Goal: Information Seeking & Learning: Find specific fact

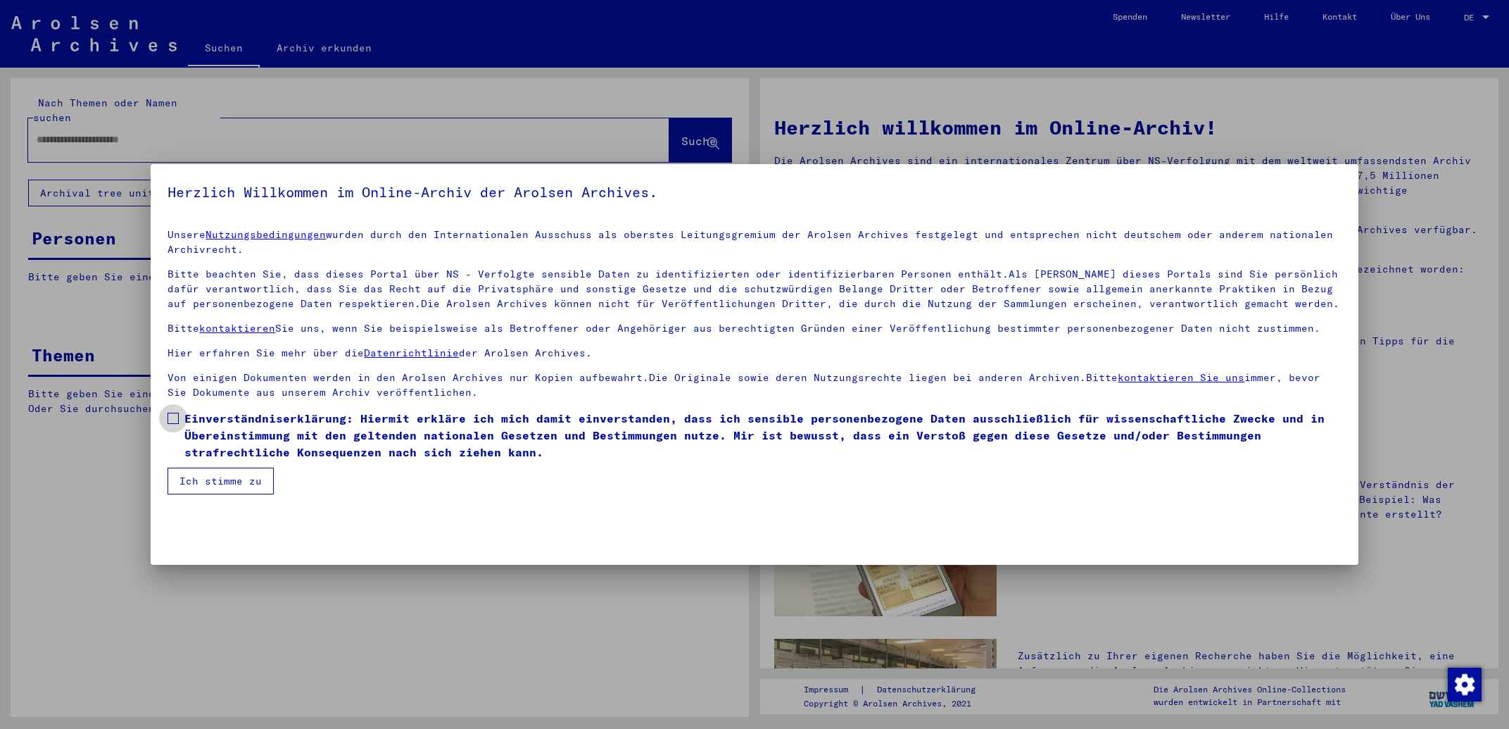
click at [244, 446] on span "Einverständniserklärung: Hiermit erkläre ich mich damit einverstanden, dass ich…" at bounding box center [762, 435] width 1157 height 51
click at [249, 479] on button "Ich stimme zu" at bounding box center [221, 480] width 106 height 27
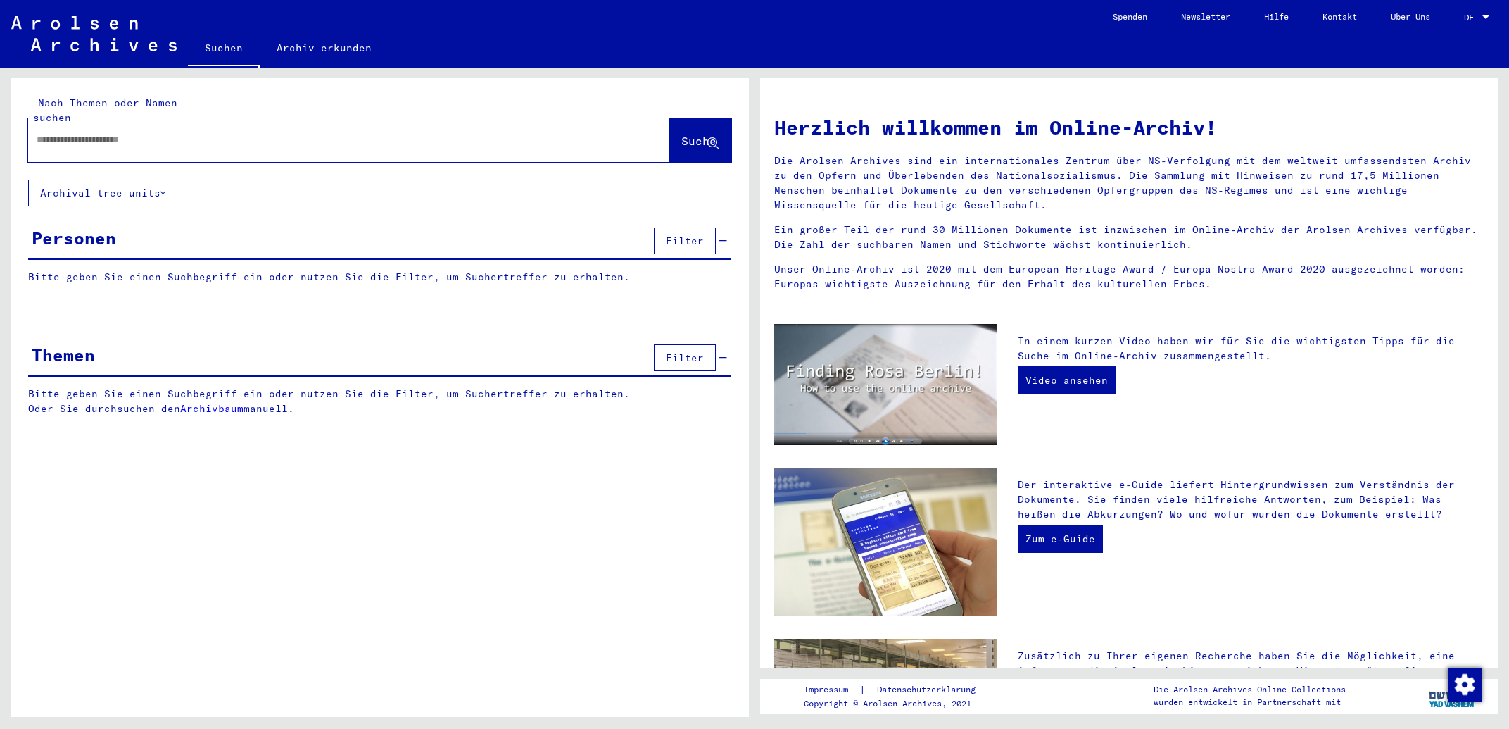
click at [223, 132] on input "text" at bounding box center [332, 139] width 591 height 15
type input "********"
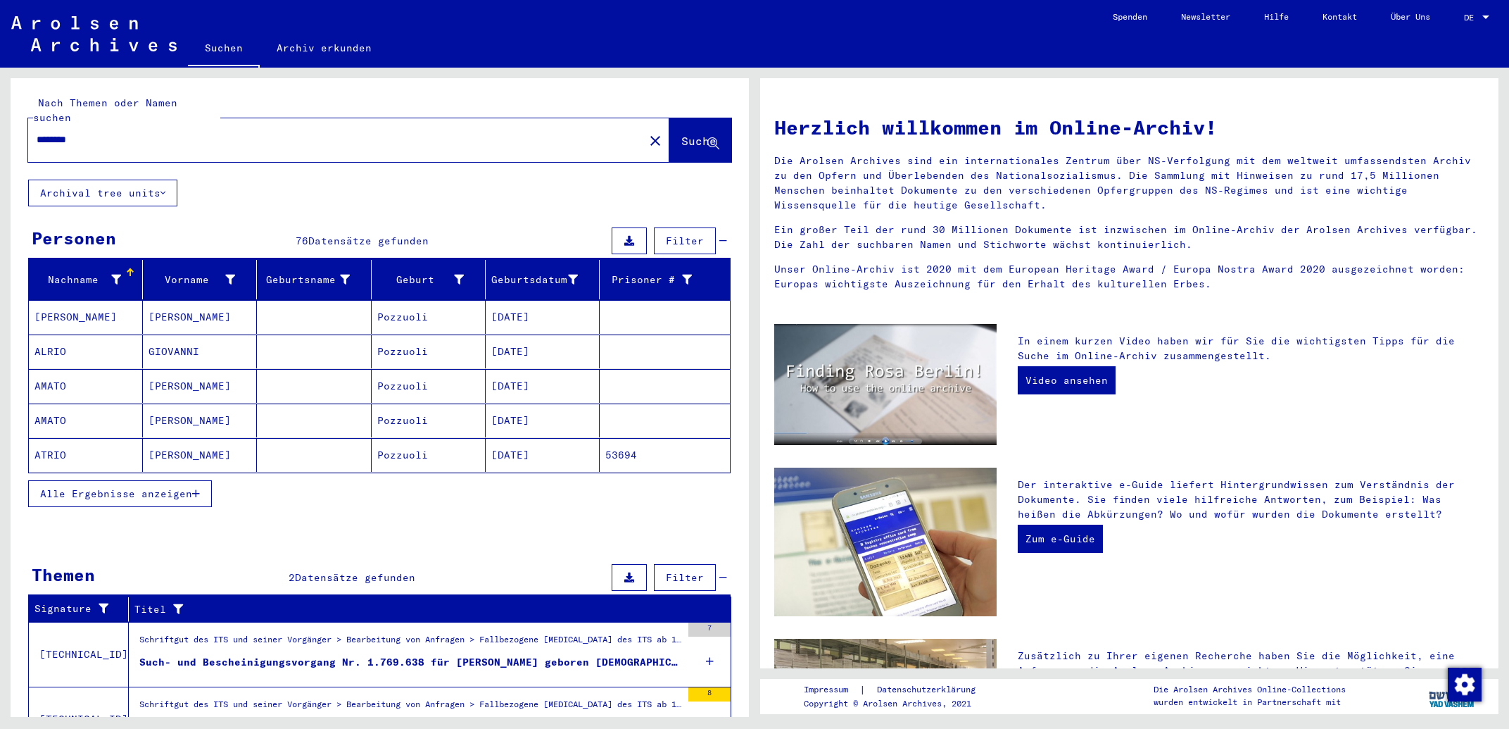
click at [184, 487] on span "Alle Ergebnisse anzeigen" at bounding box center [116, 493] width 152 height 13
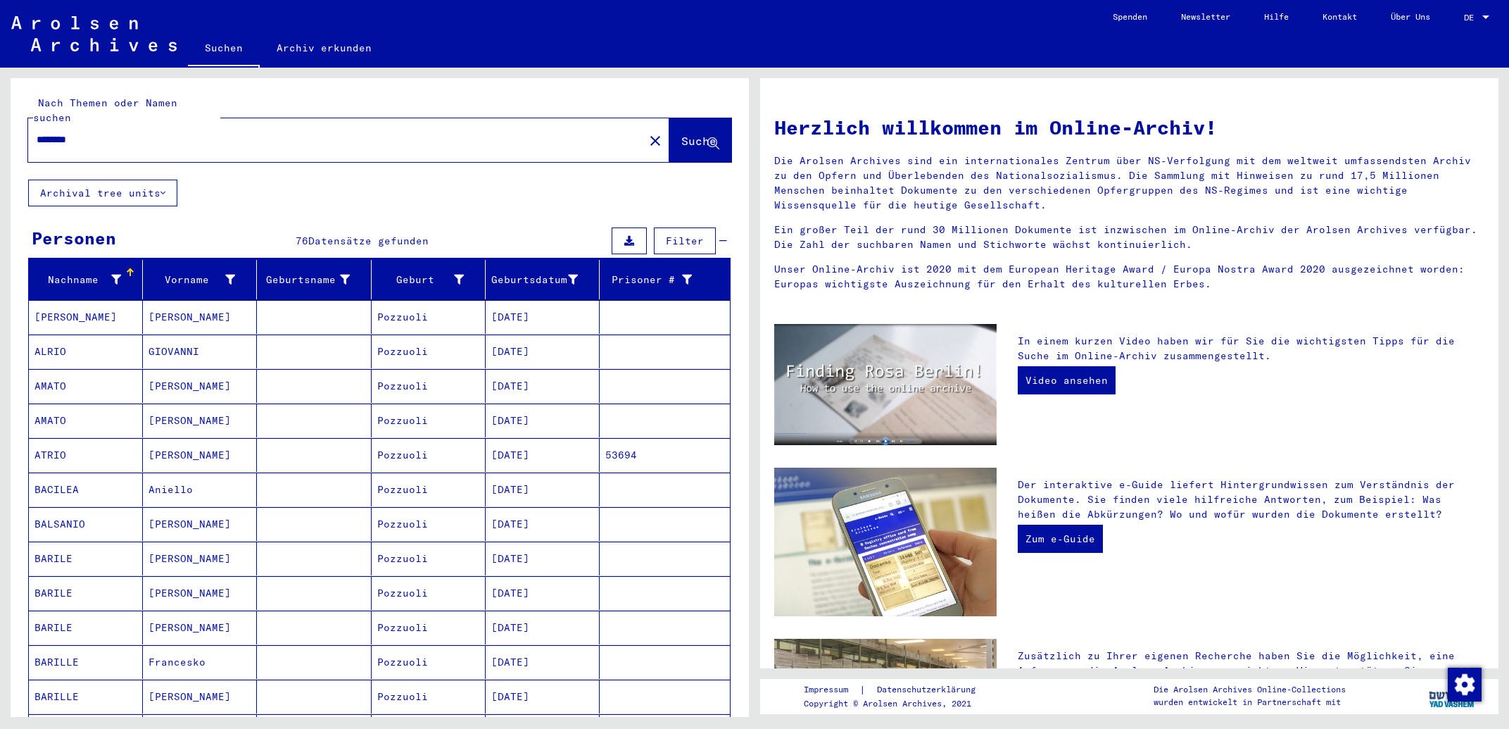
click at [537, 444] on mat-cell "[DATE]" at bounding box center [543, 455] width 114 height 34
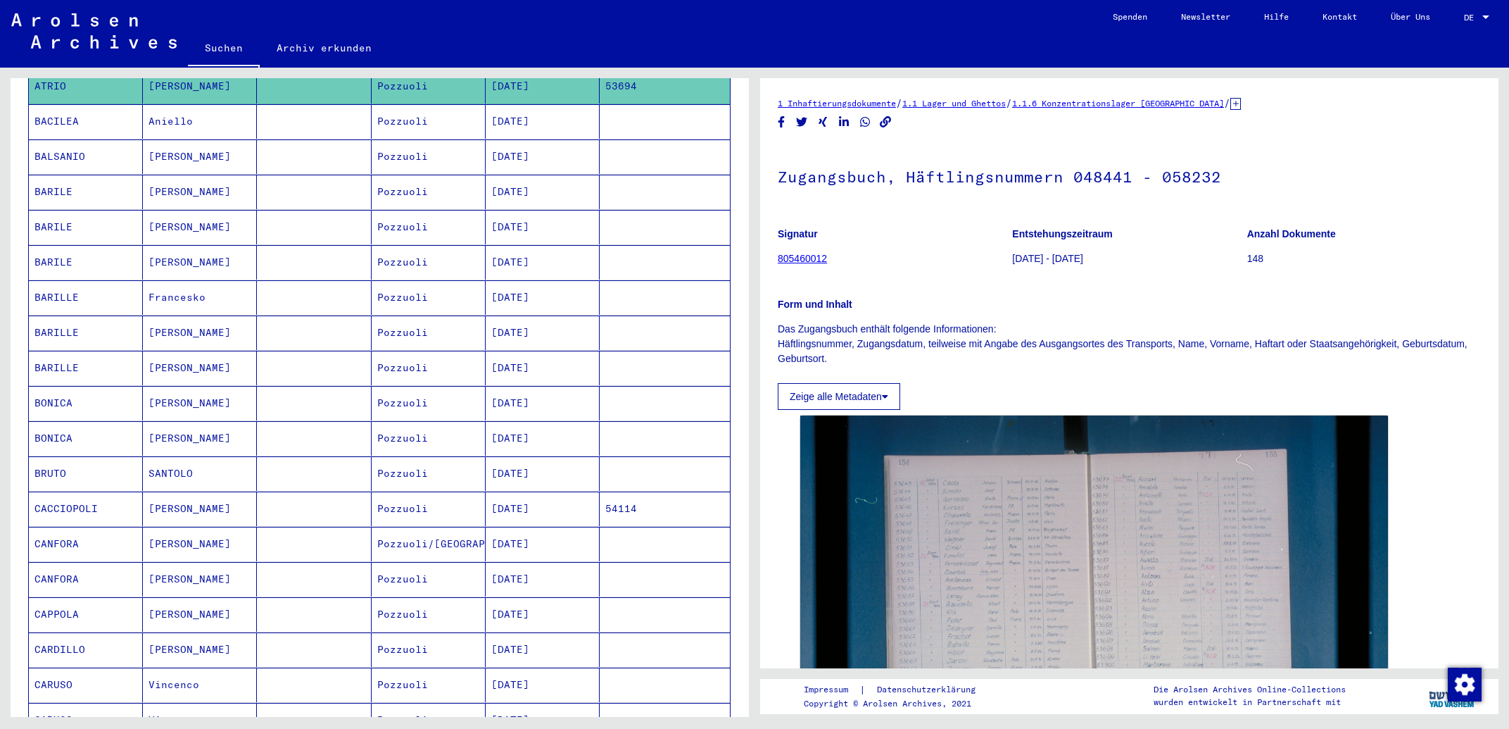
scroll to position [377, 0]
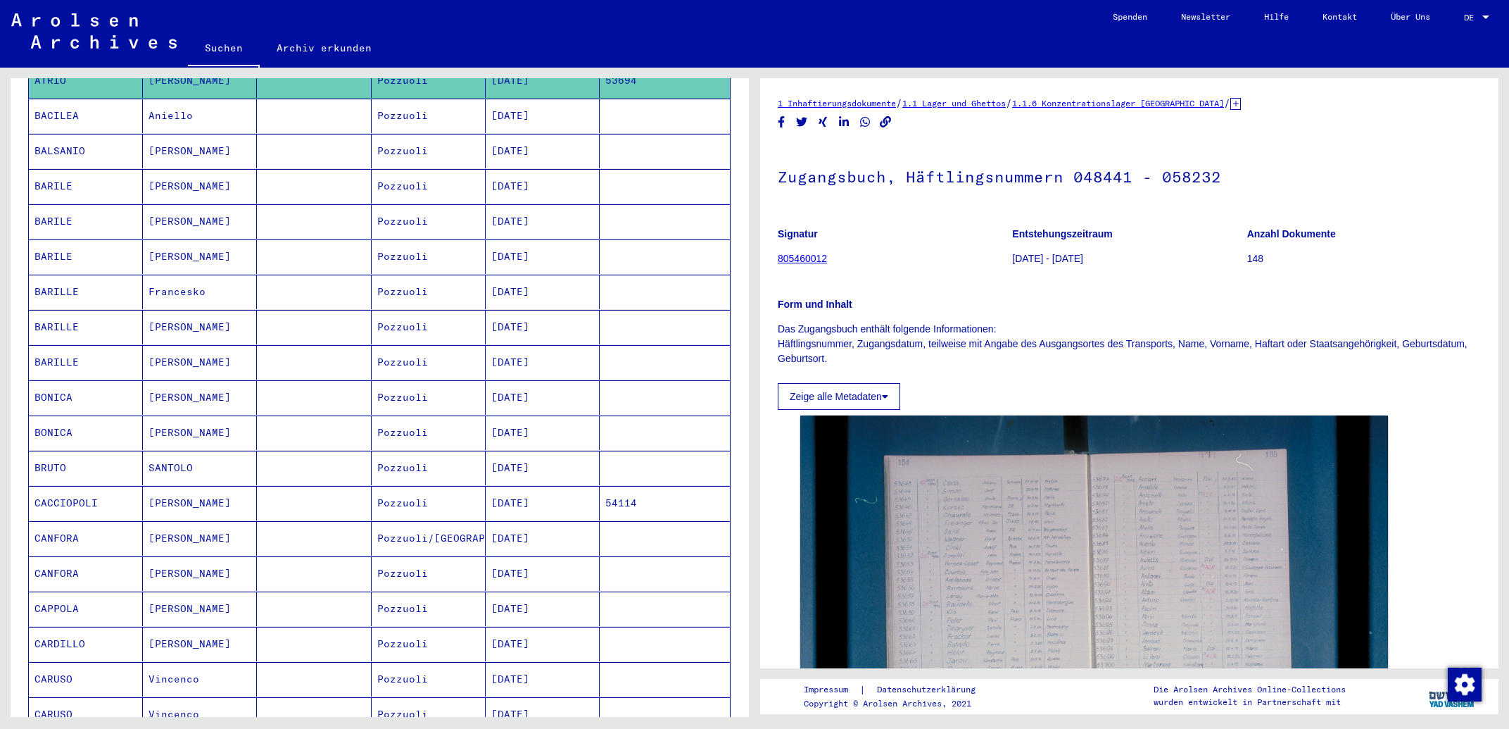
click at [534, 492] on mat-cell "[DATE]" at bounding box center [543, 503] width 114 height 34
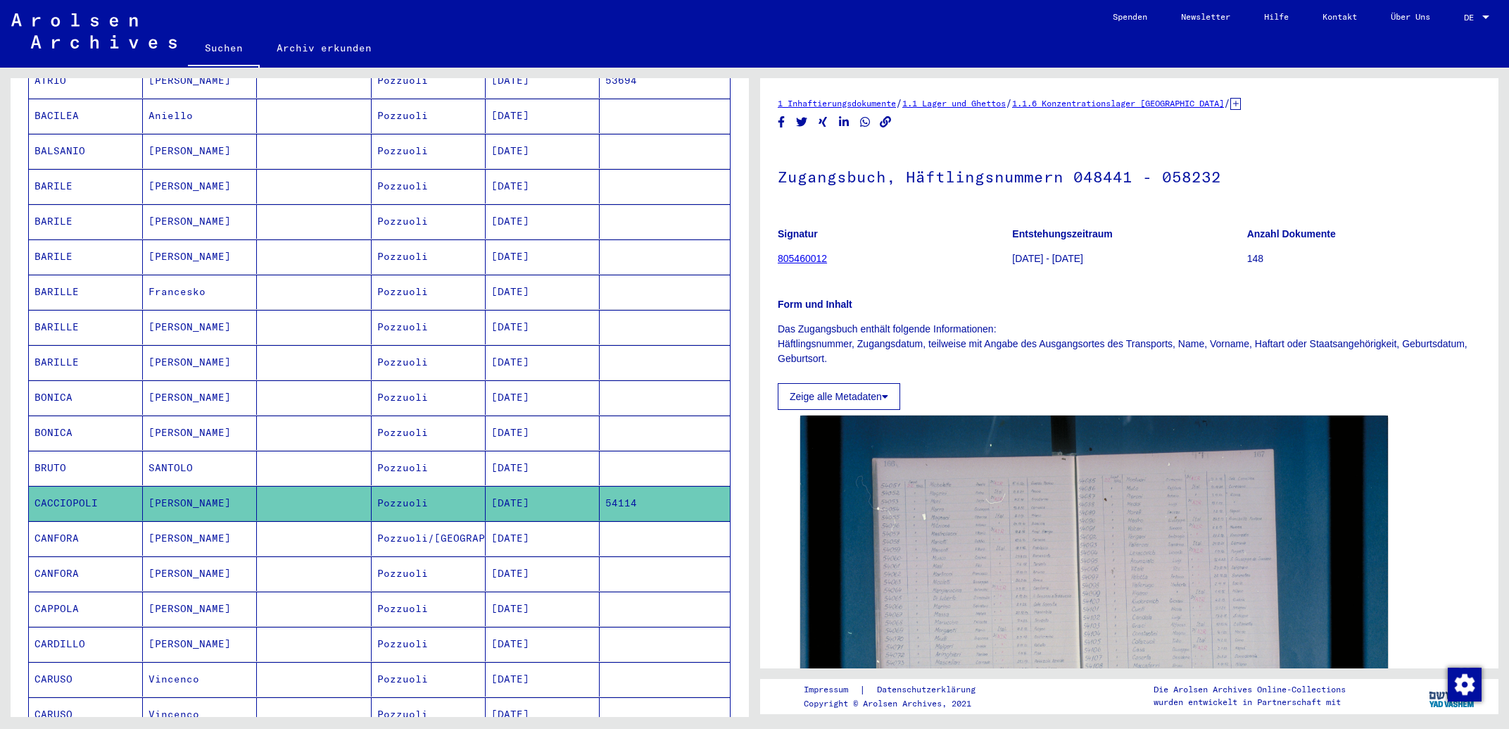
scroll to position [604, 0]
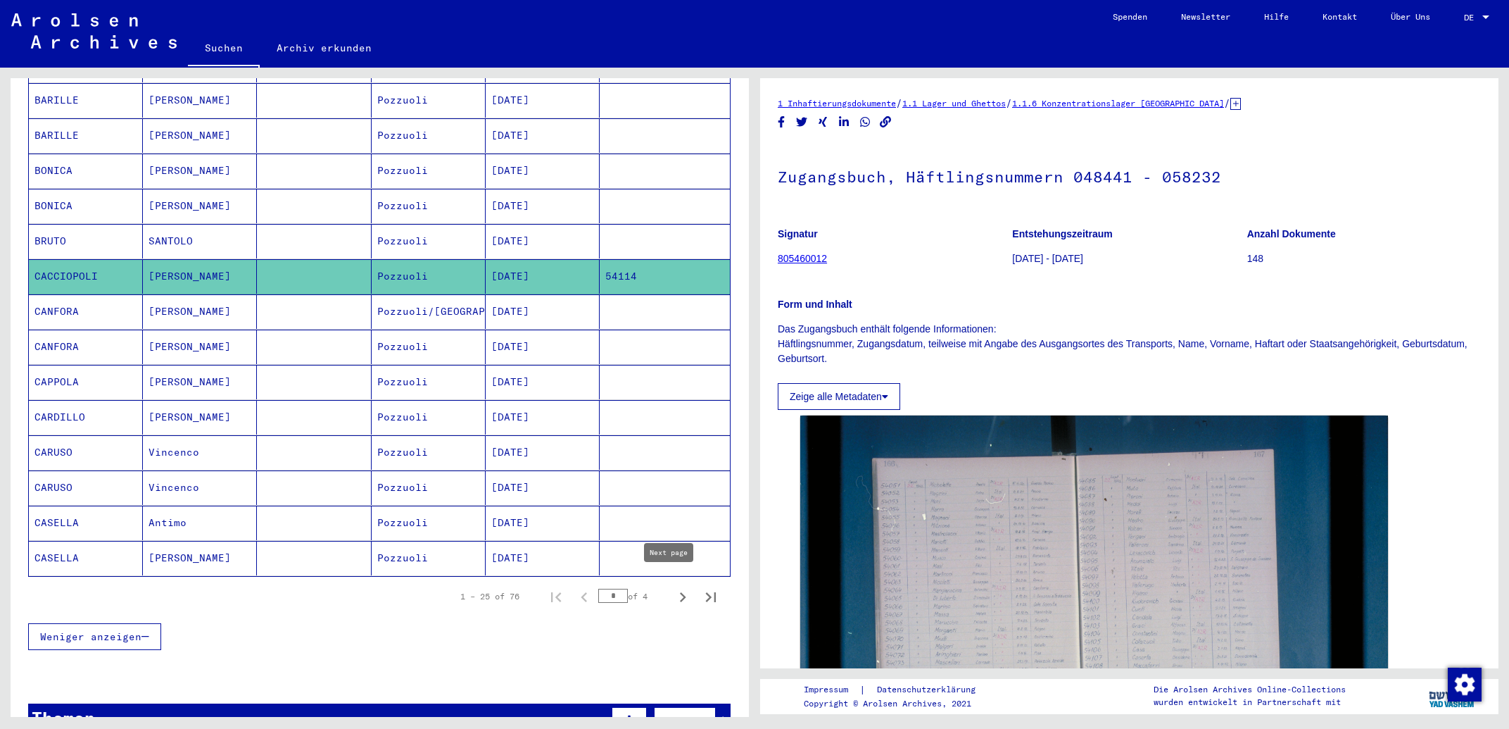
click at [673, 588] on icon "Next page" at bounding box center [683, 597] width 20 height 20
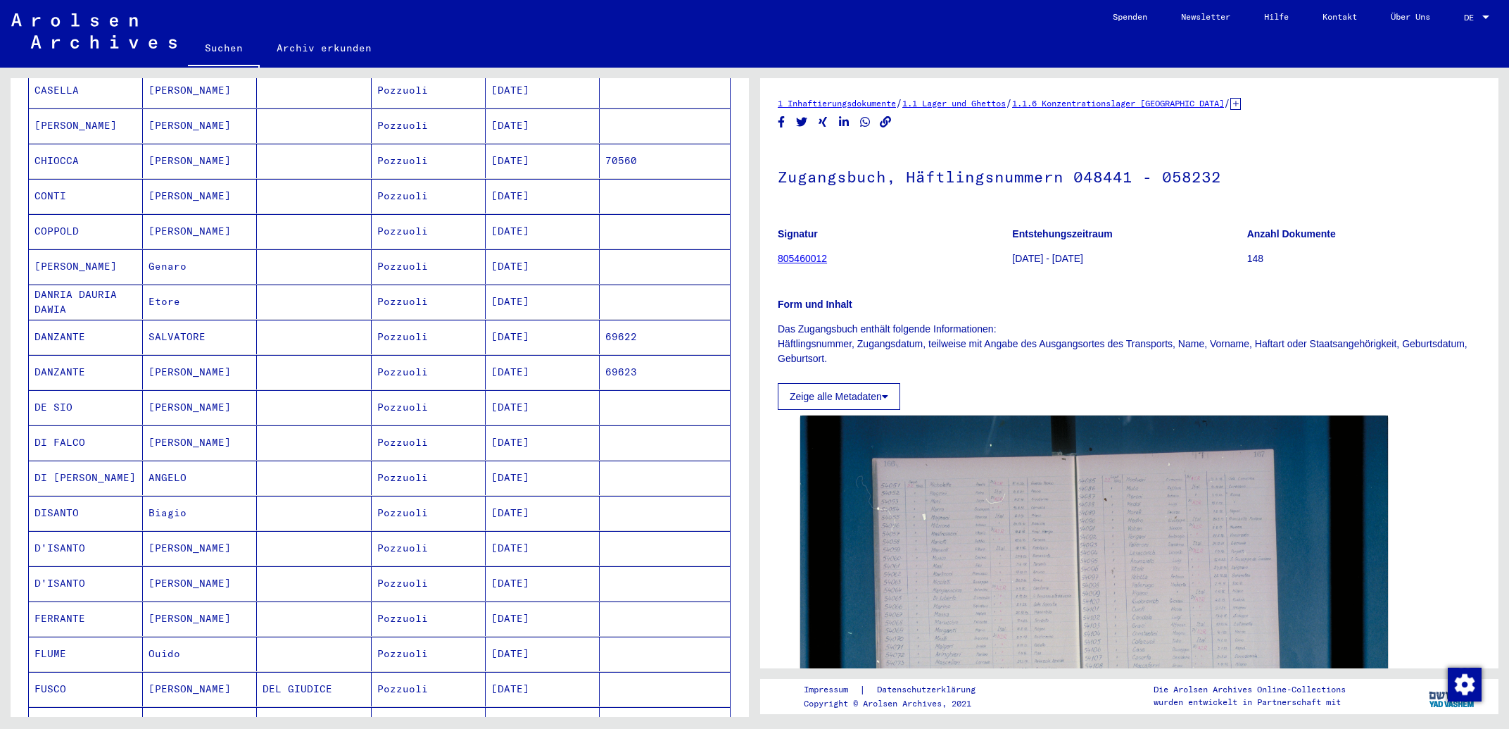
scroll to position [0, 0]
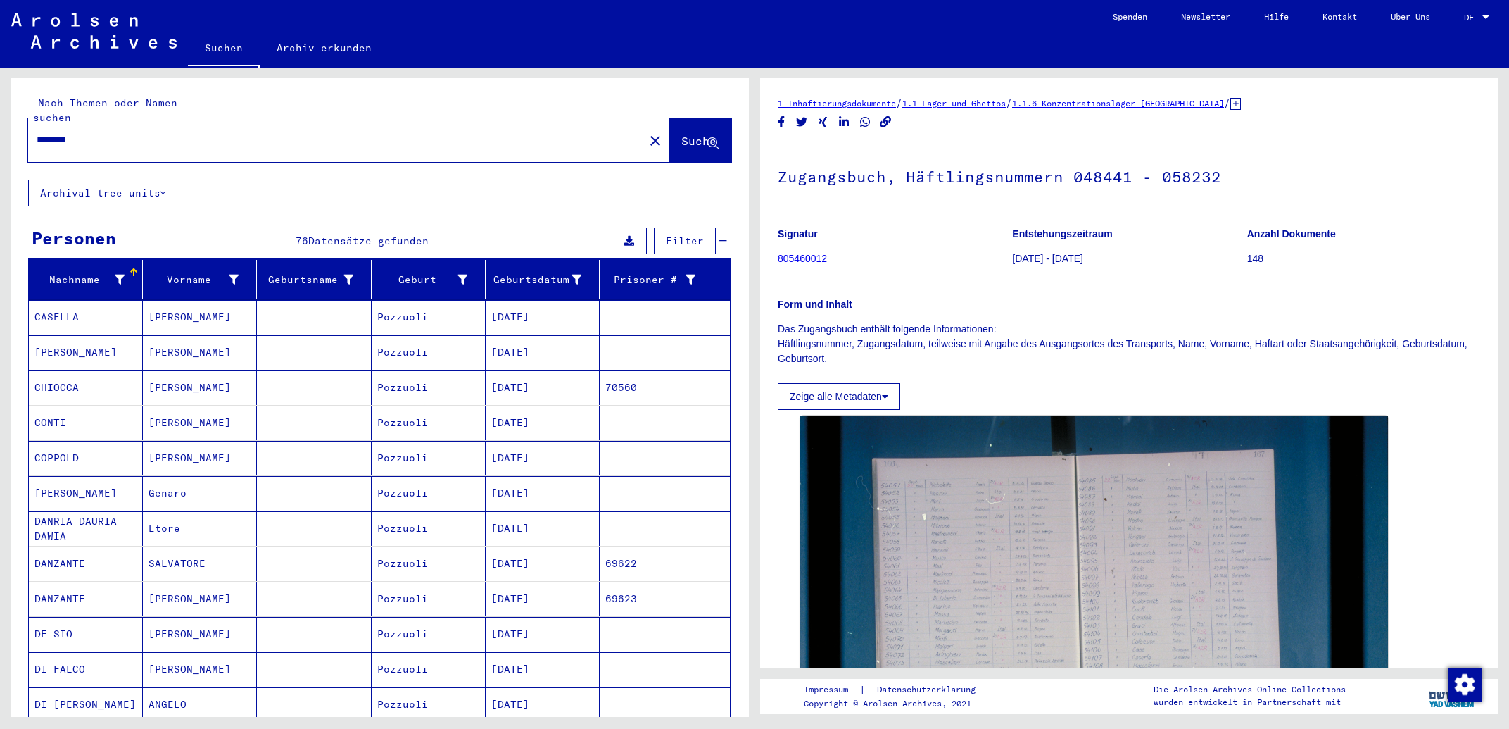
click at [537, 373] on mat-cell "[DATE]" at bounding box center [543, 387] width 114 height 34
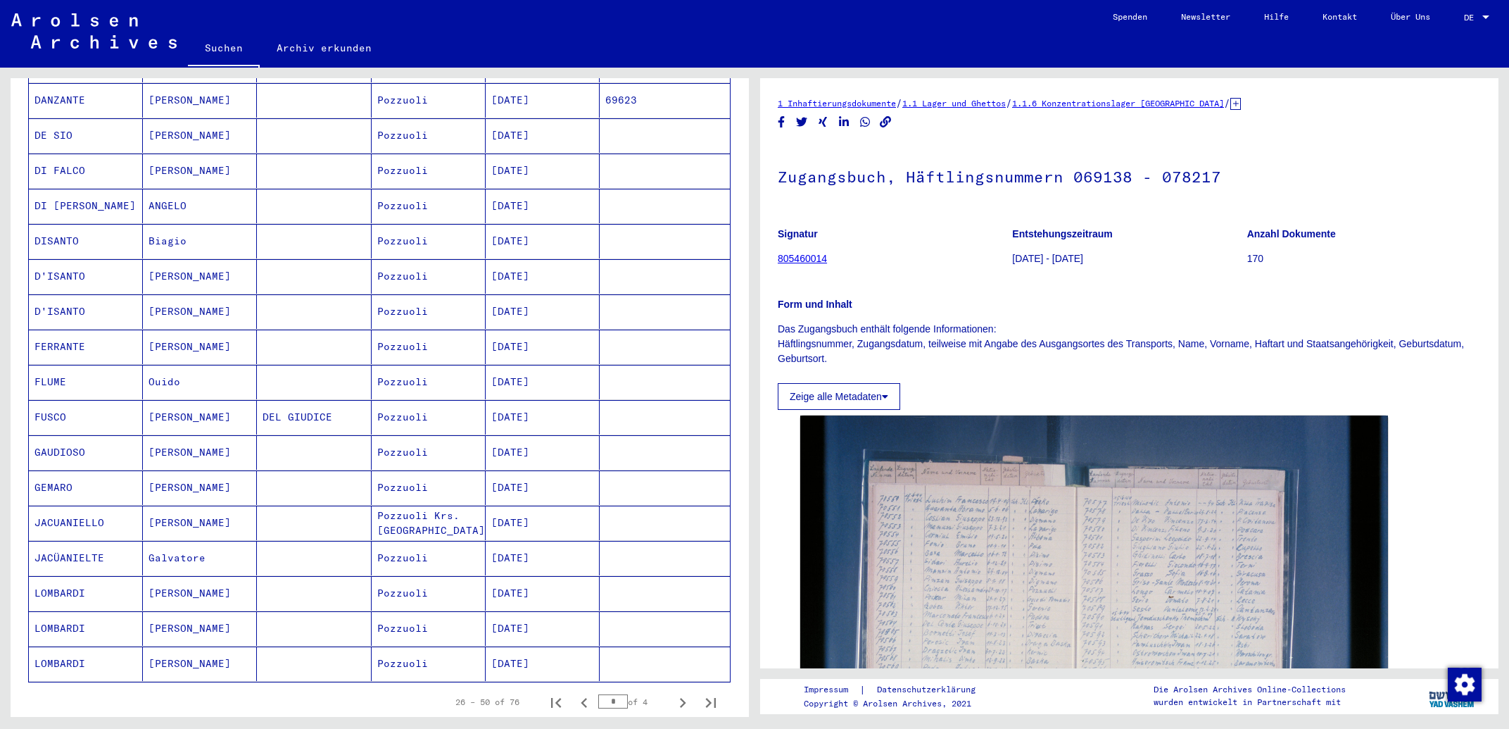
scroll to position [528, 0]
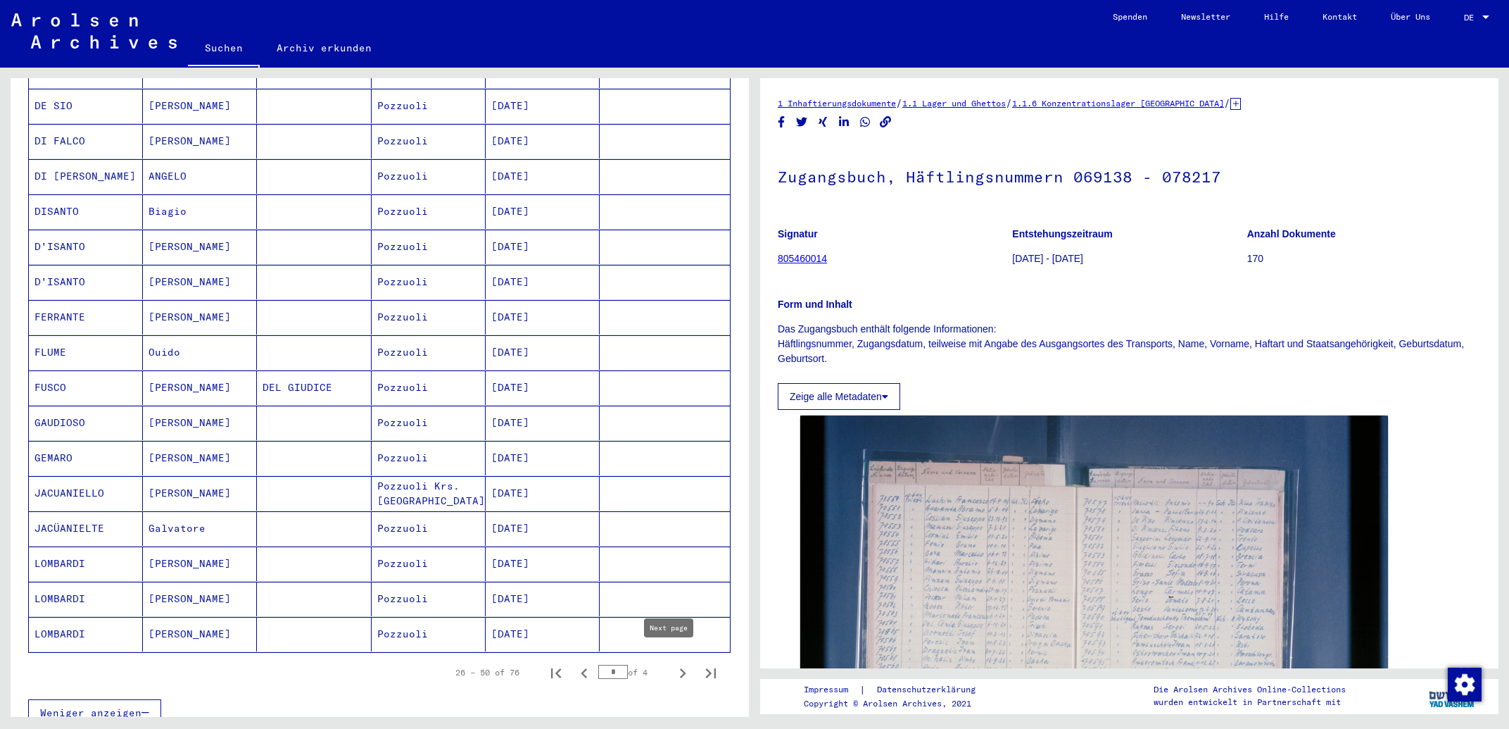
click at [673, 663] on icon "Next page" at bounding box center [683, 673] width 20 height 20
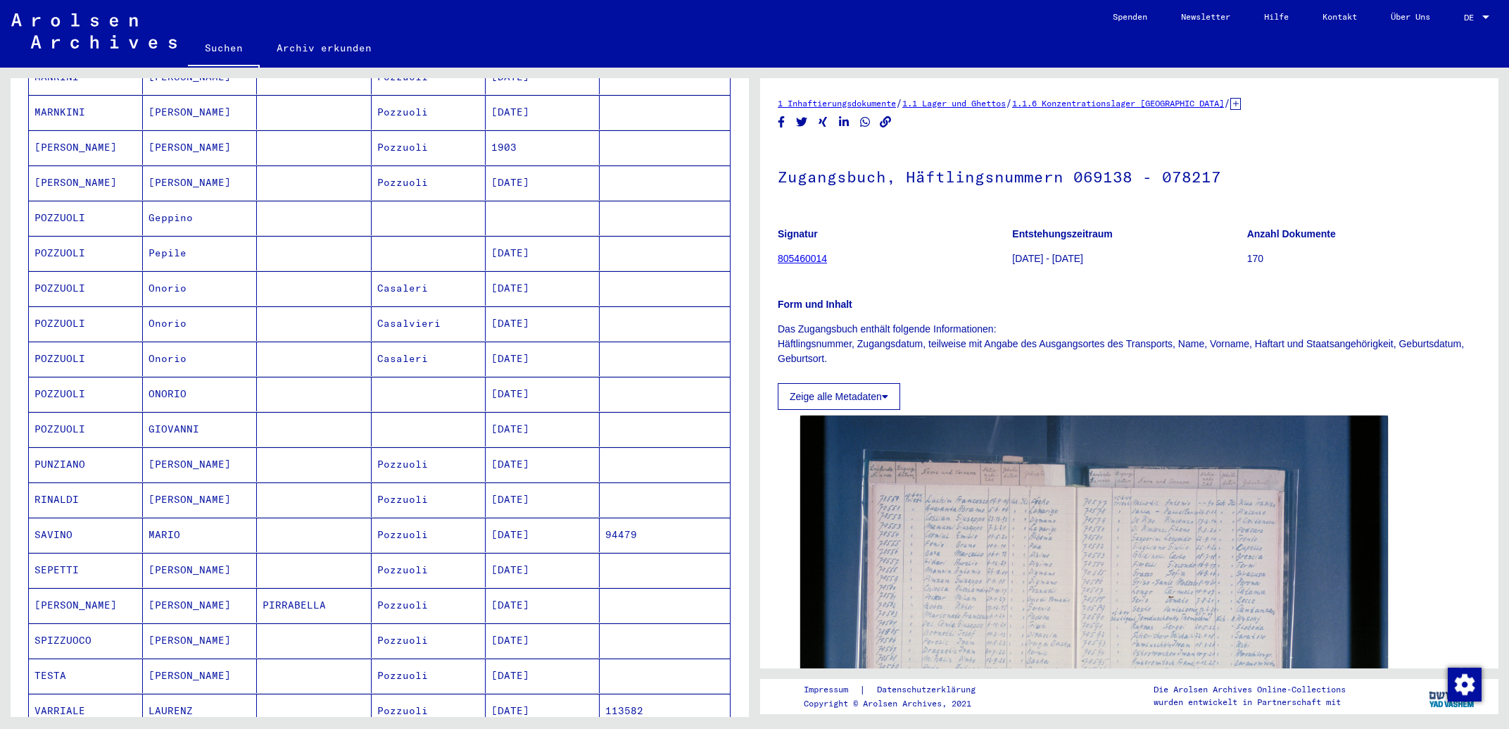
scroll to position [453, 0]
click at [644, 528] on mat-cell "94479" at bounding box center [665, 533] width 130 height 34
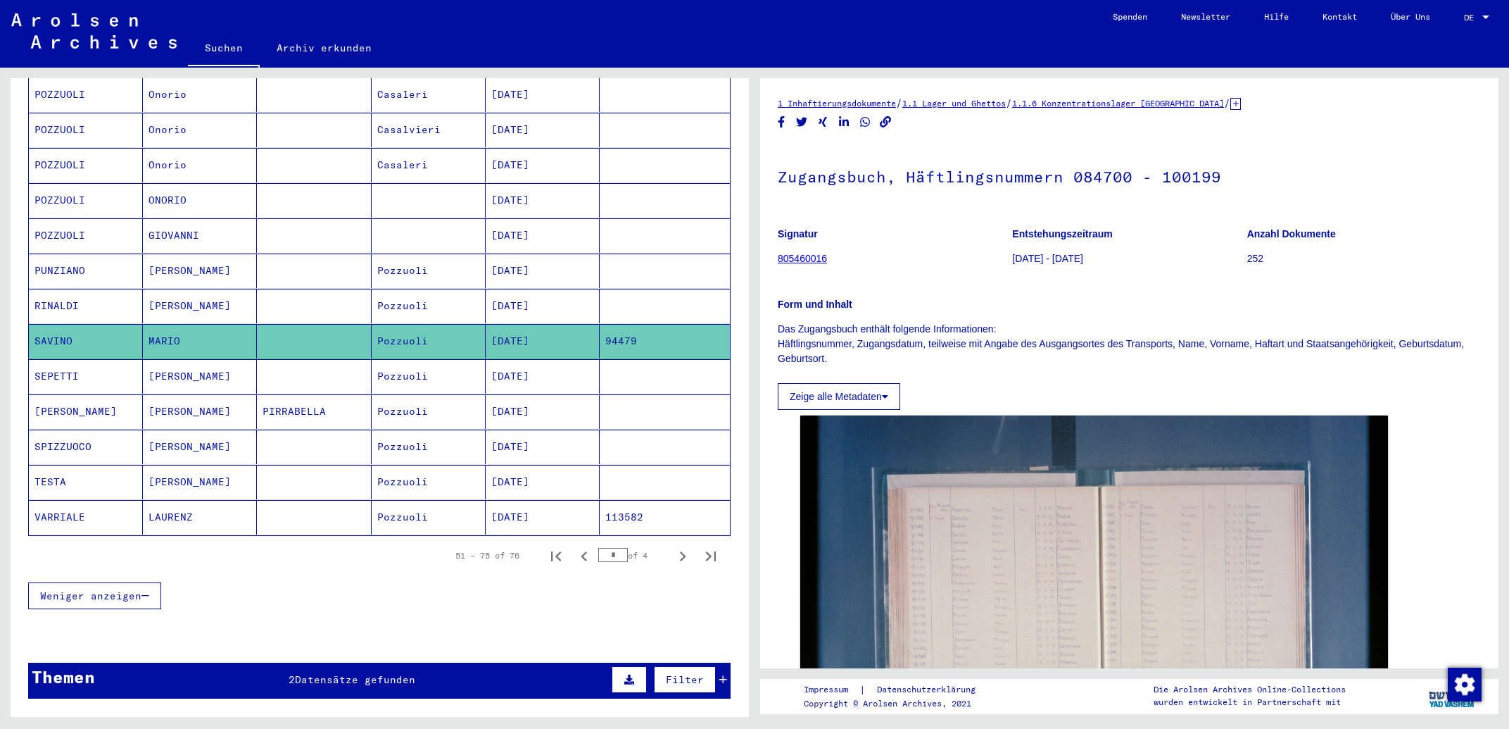
scroll to position [679, 0]
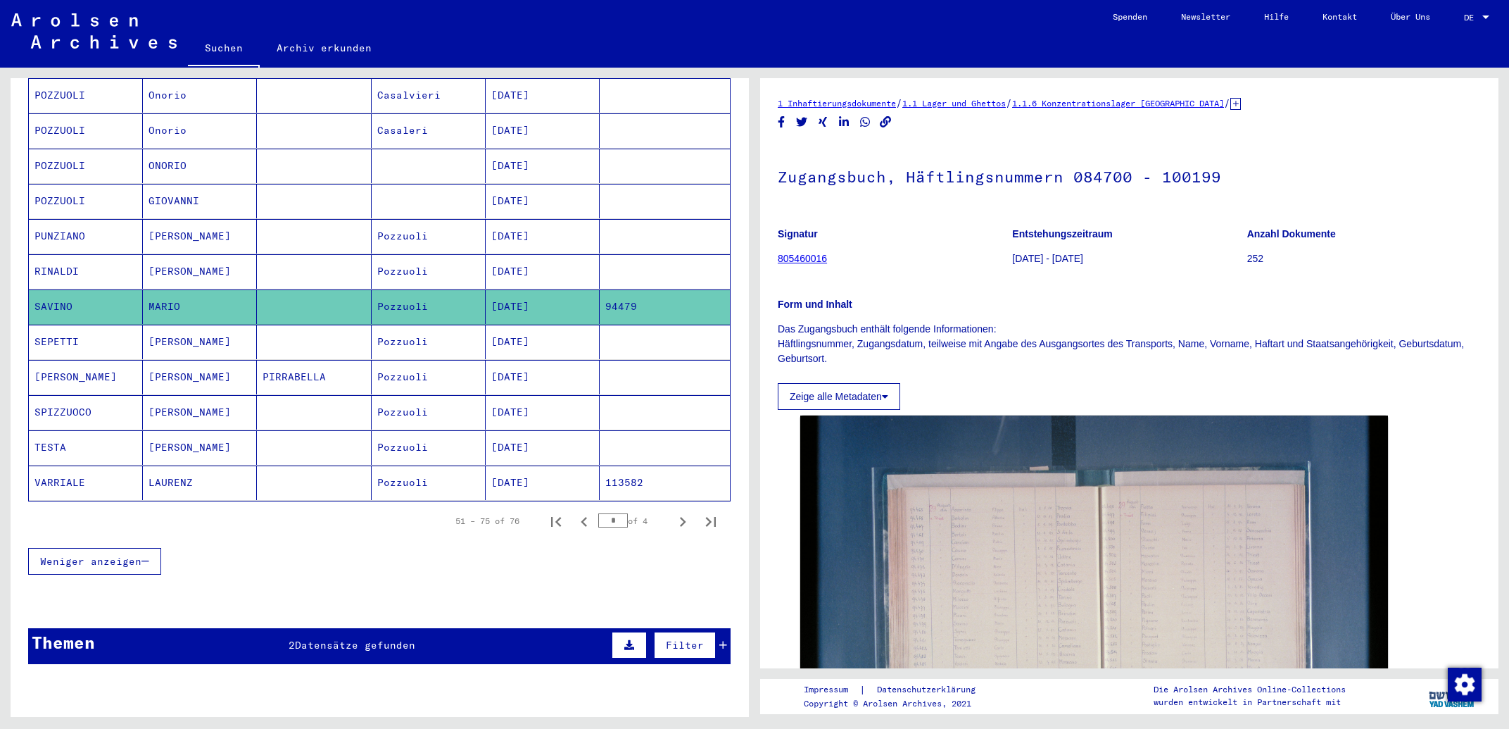
click at [622, 467] on mat-cell "113582" at bounding box center [665, 482] width 130 height 34
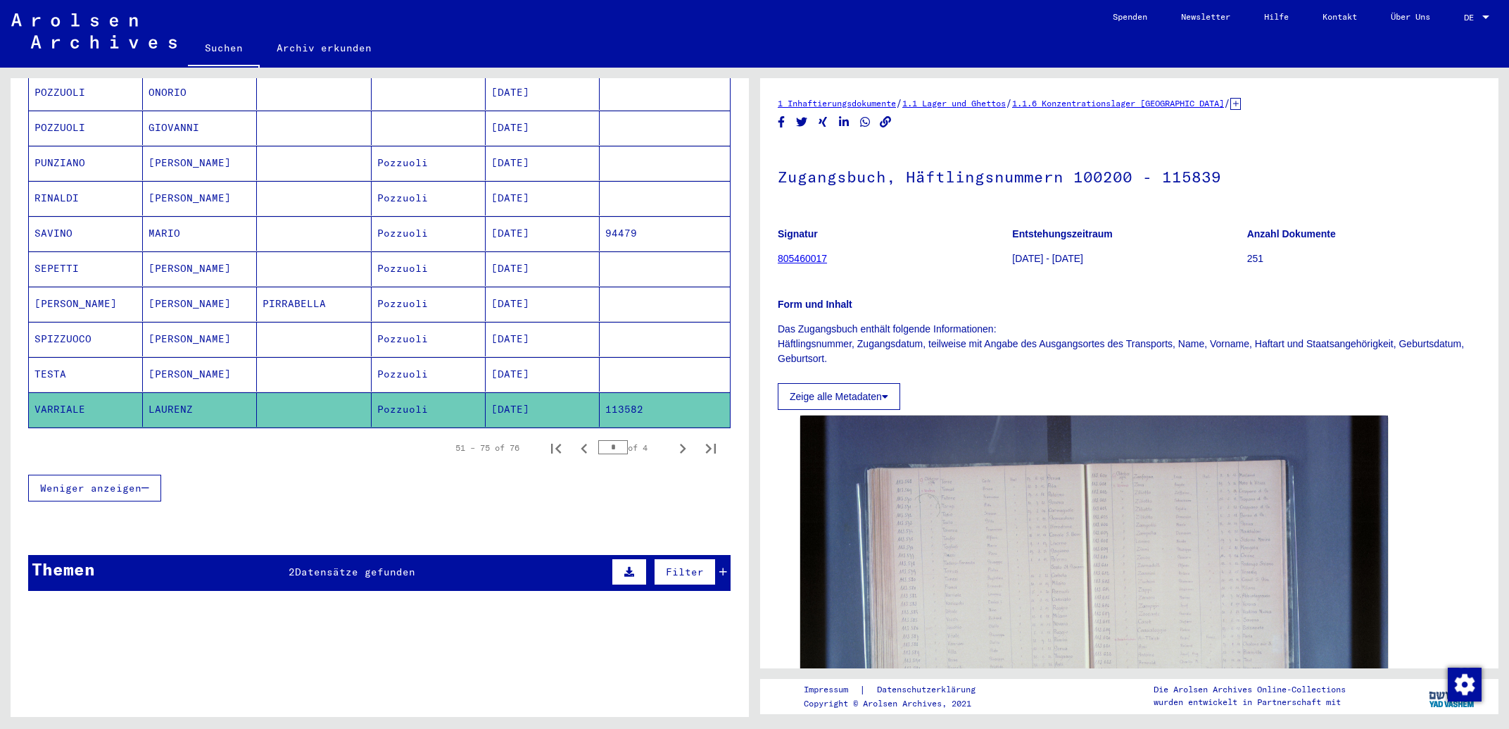
scroll to position [755, 0]
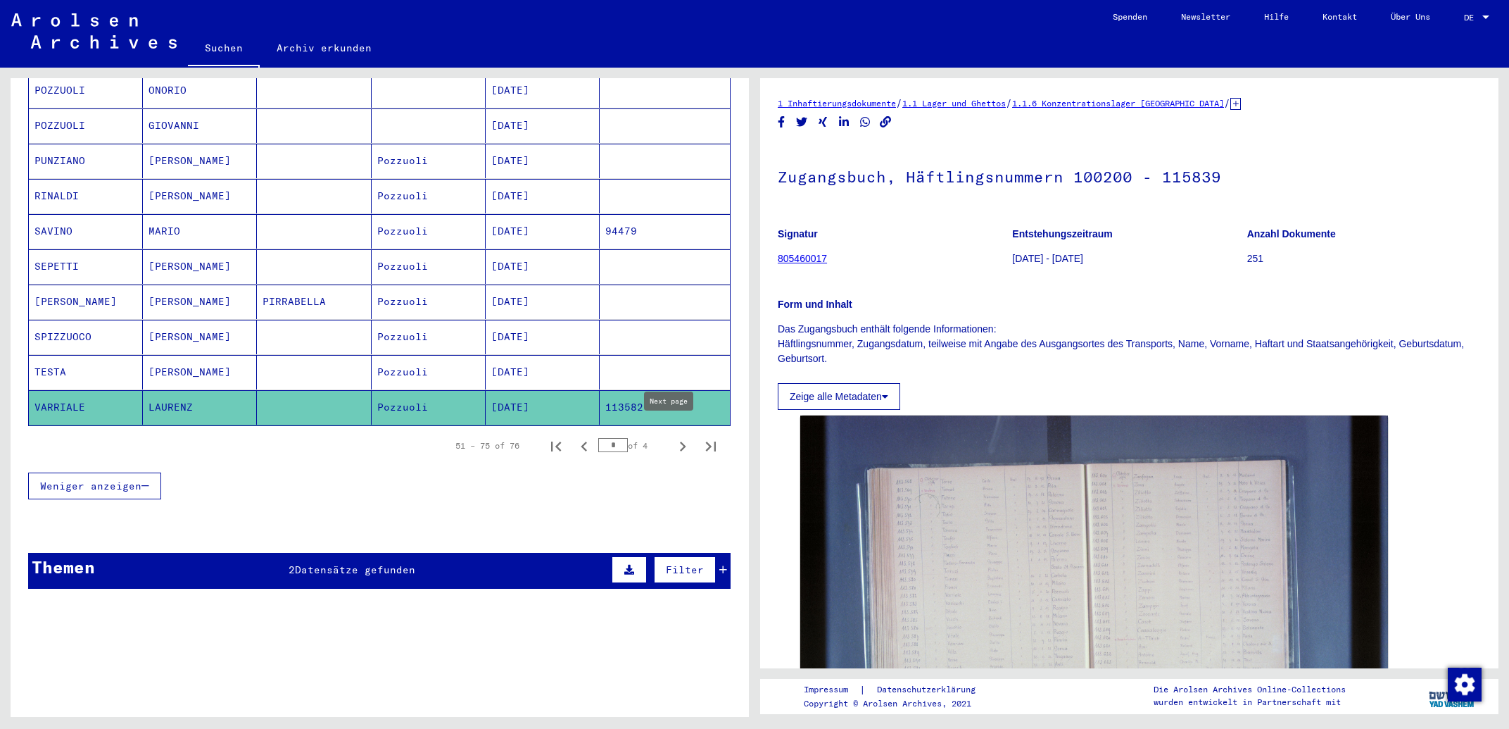
click at [680, 441] on icon "Next page" at bounding box center [683, 446] width 6 height 10
type input "*"
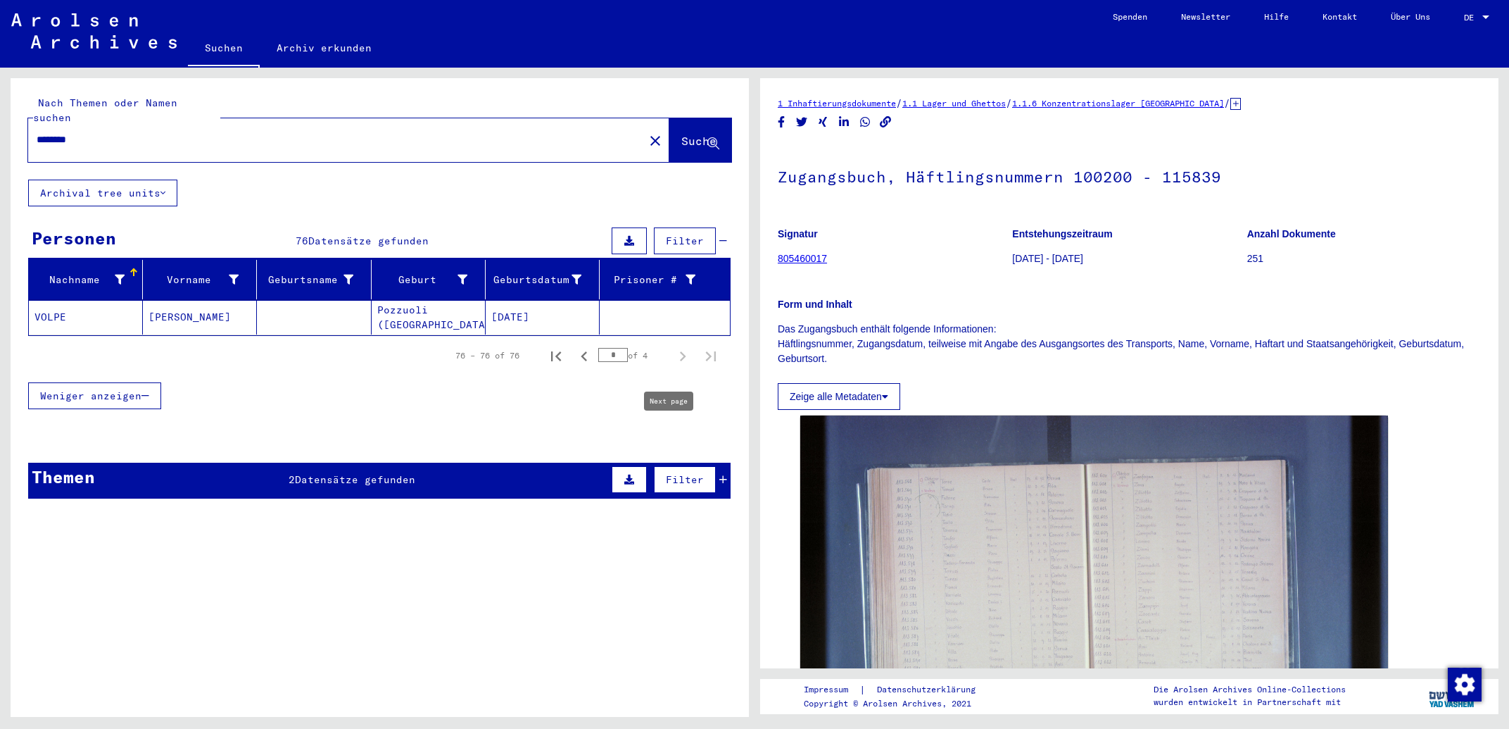
scroll to position [0, 0]
drag, startPoint x: 189, startPoint y: 127, endPoint x: 0, endPoint y: 124, distance: 189.4
click at [37, 132] on input "********" at bounding box center [336, 139] width 599 height 15
type input "**********"
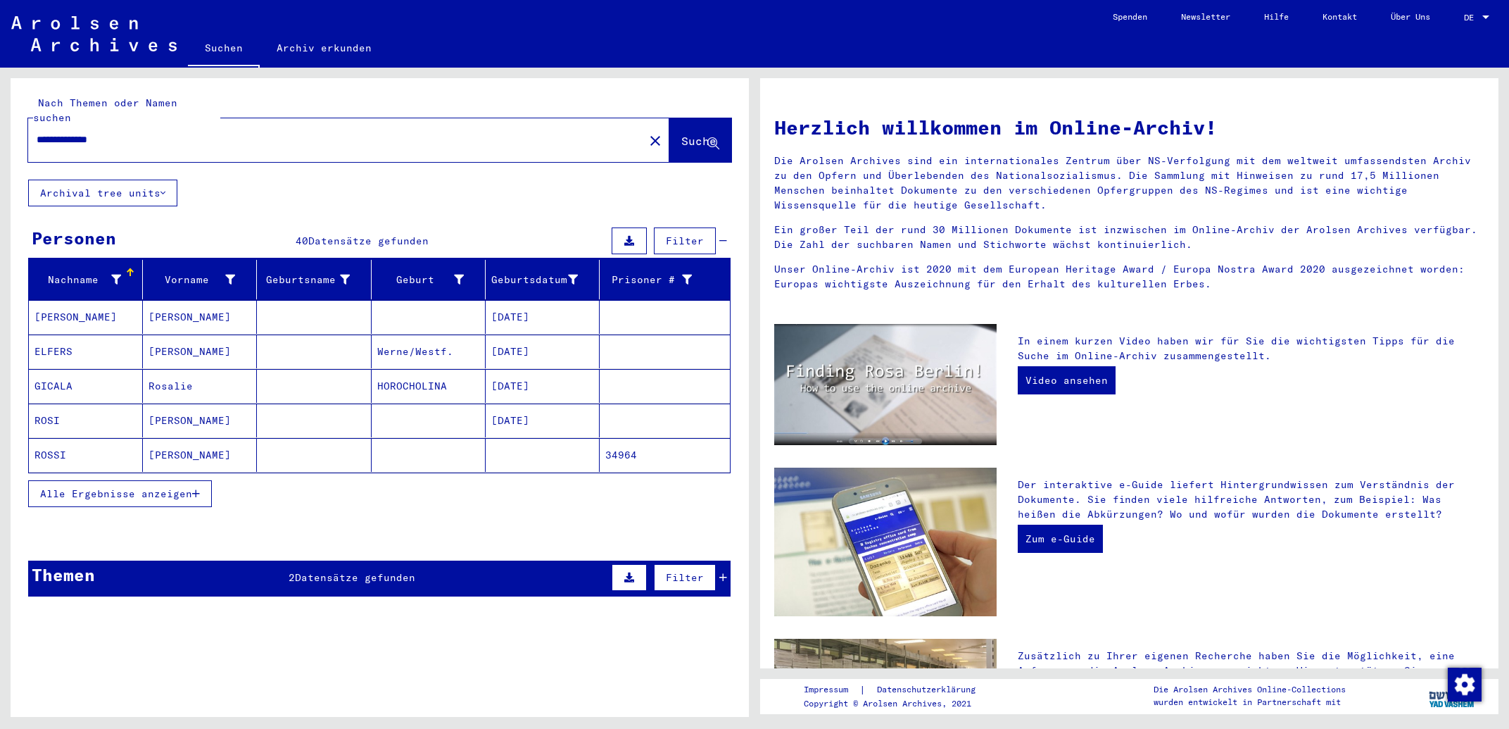
click at [712, 568] on div "Filter" at bounding box center [667, 577] width 119 height 34
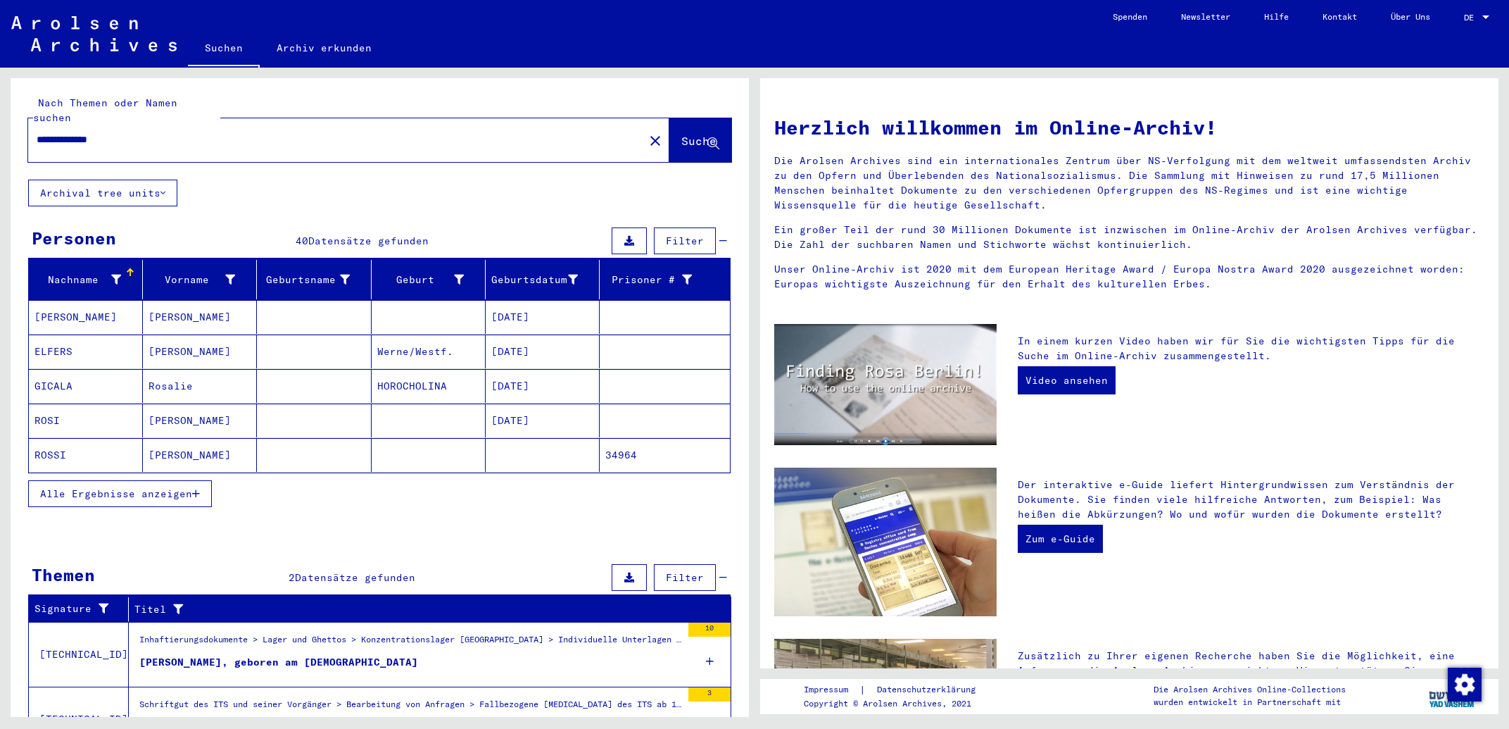
scroll to position [62, 0]
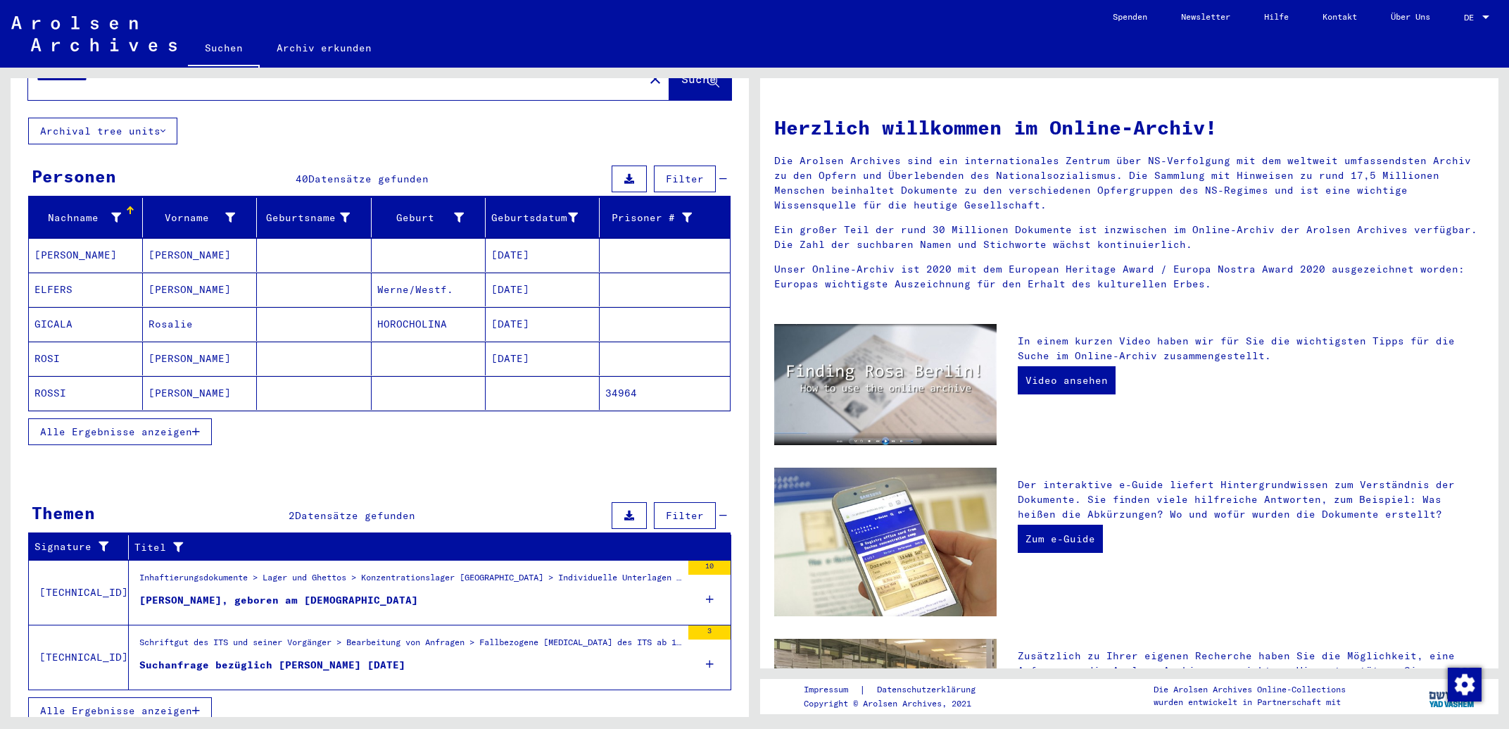
click at [706, 651] on icon at bounding box center [710, 663] width 8 height 49
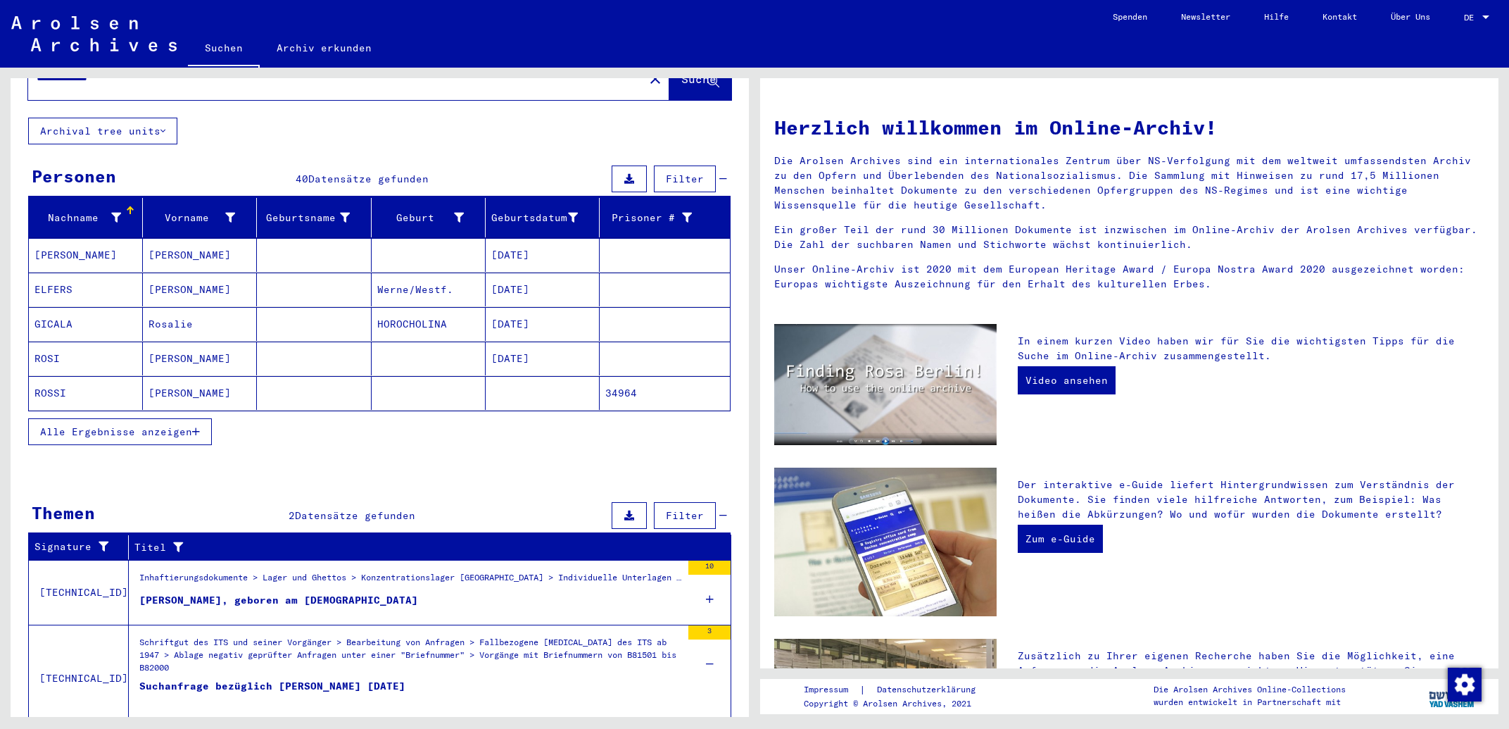
click at [404, 679] on div "Suchanfrage bezüglich [PERSON_NAME] [DATE]" at bounding box center [272, 700] width 266 height 42
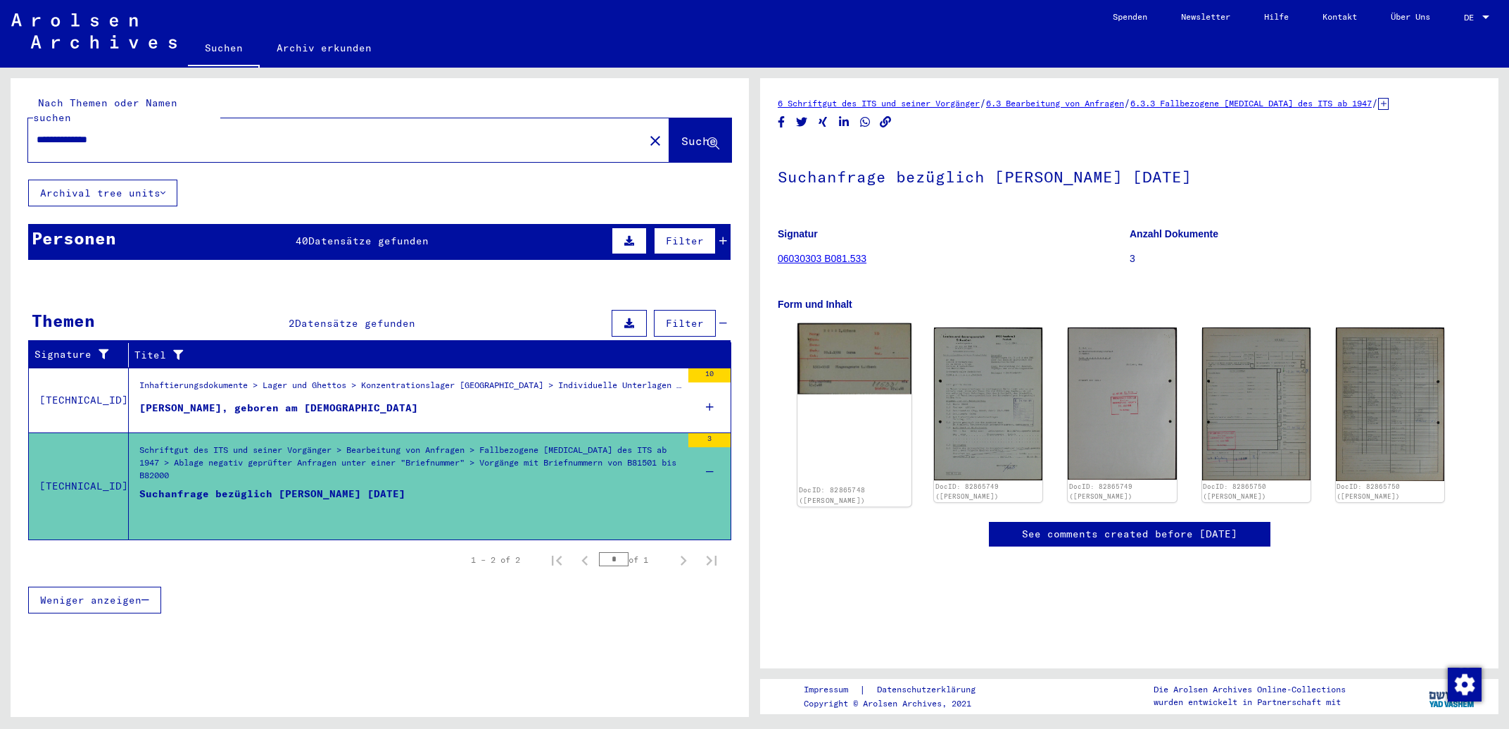
click at [856, 338] on img at bounding box center [855, 358] width 114 height 71
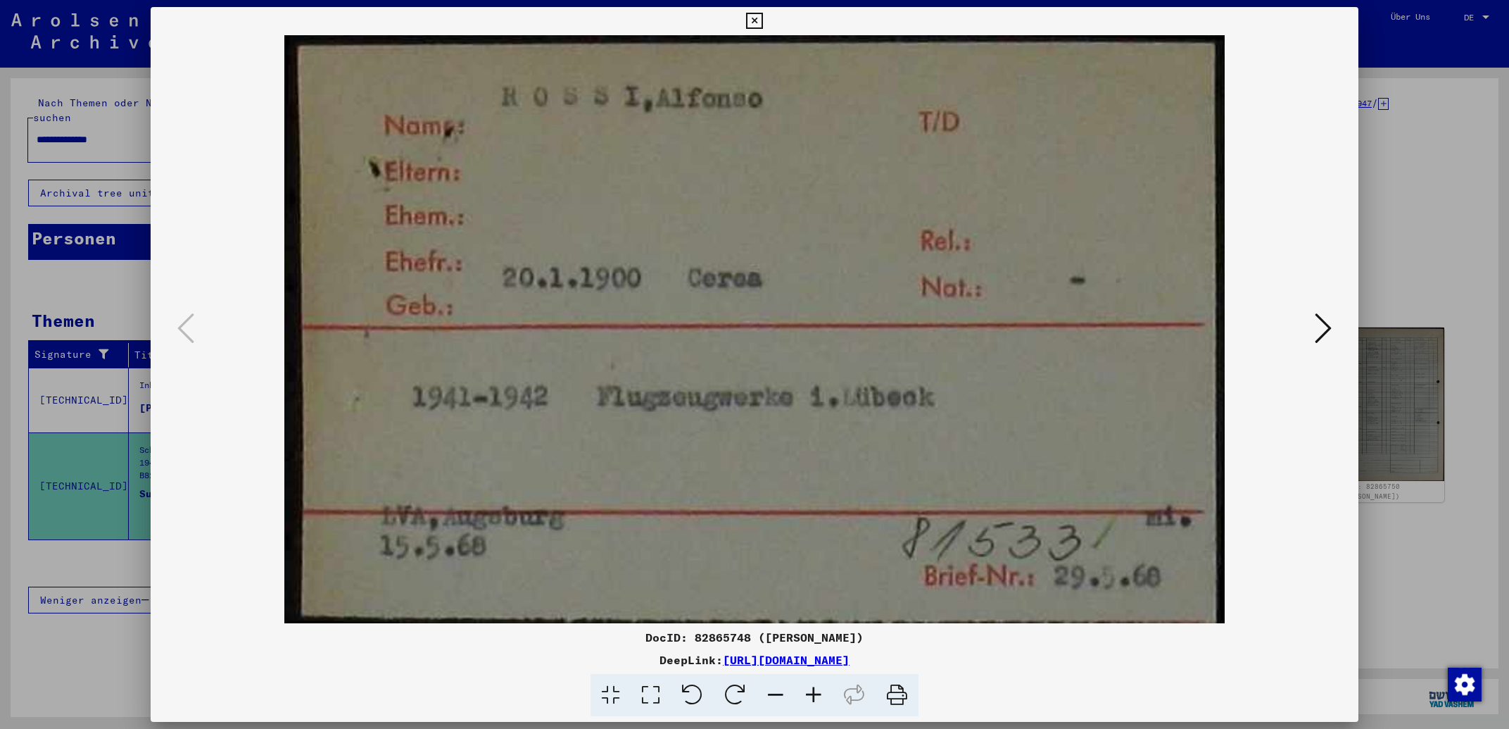
click at [1327, 329] on icon at bounding box center [1323, 328] width 17 height 34
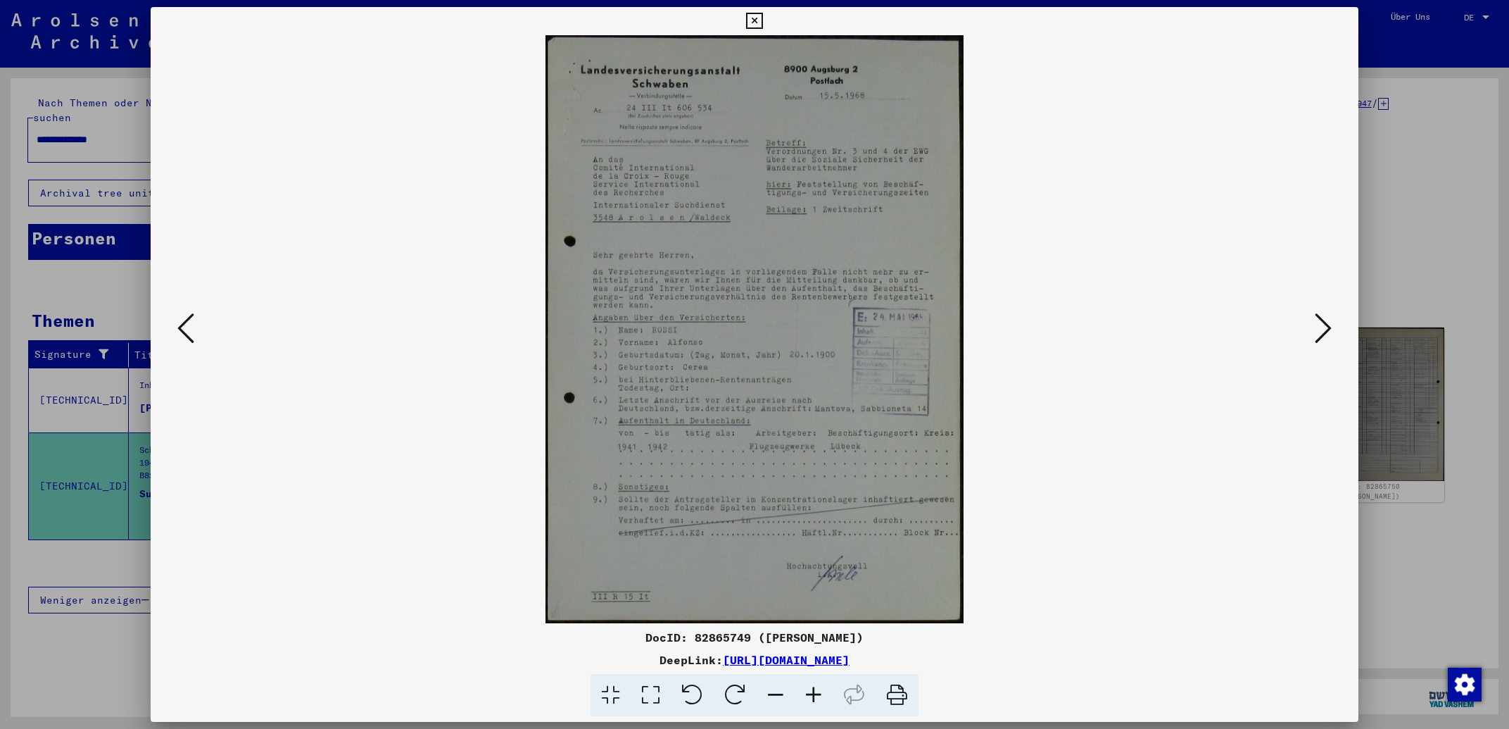
click at [1327, 329] on icon at bounding box center [1323, 328] width 17 height 34
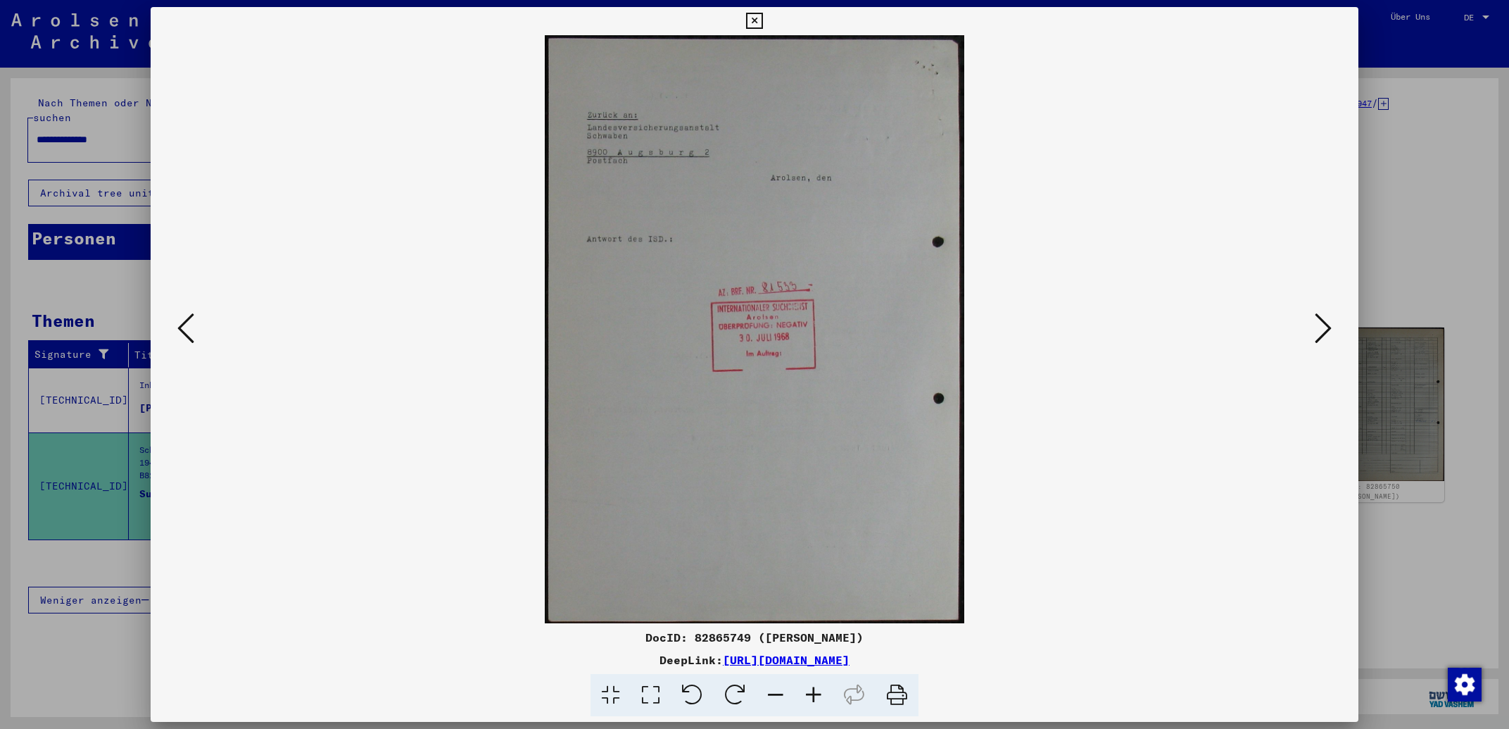
click at [1327, 329] on icon at bounding box center [1323, 328] width 17 height 34
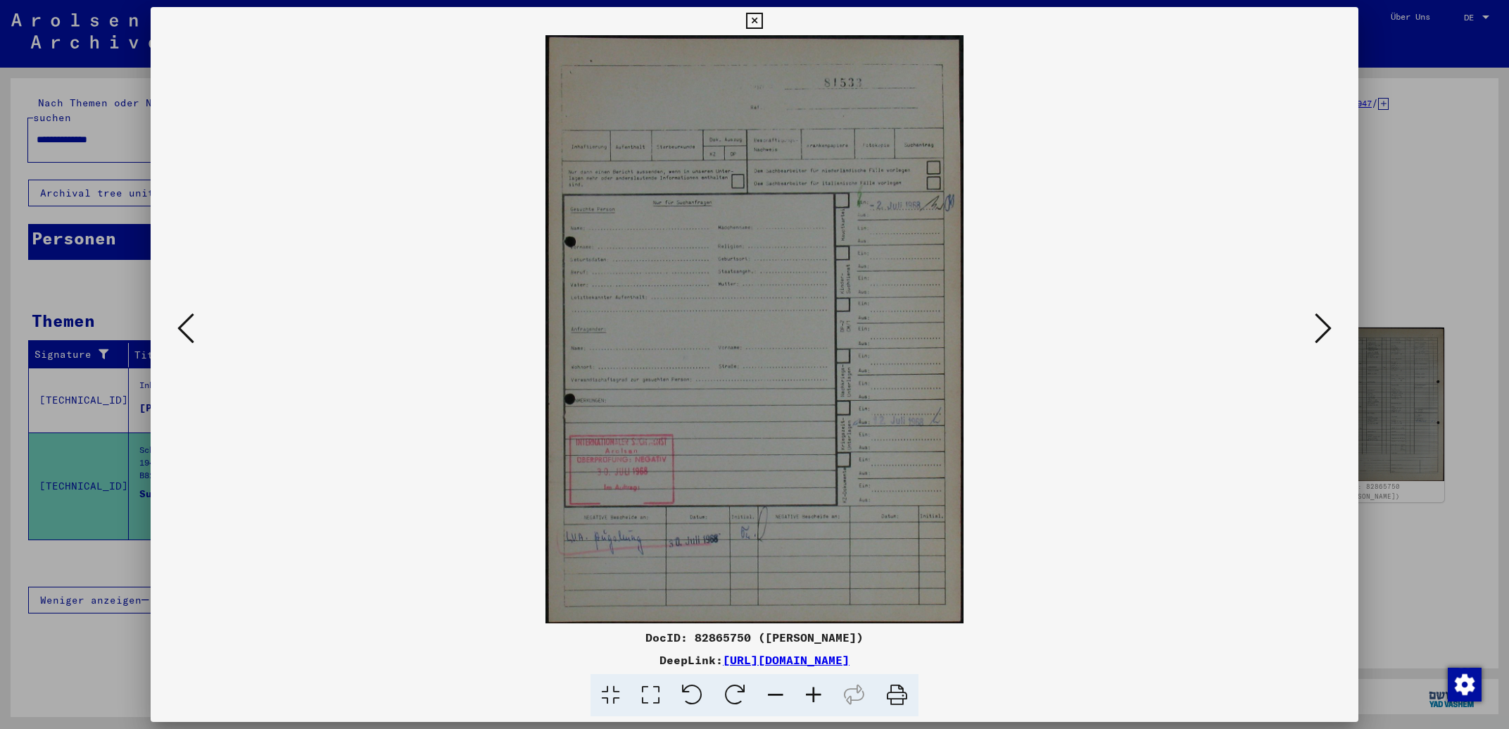
click at [1327, 329] on icon at bounding box center [1323, 328] width 17 height 34
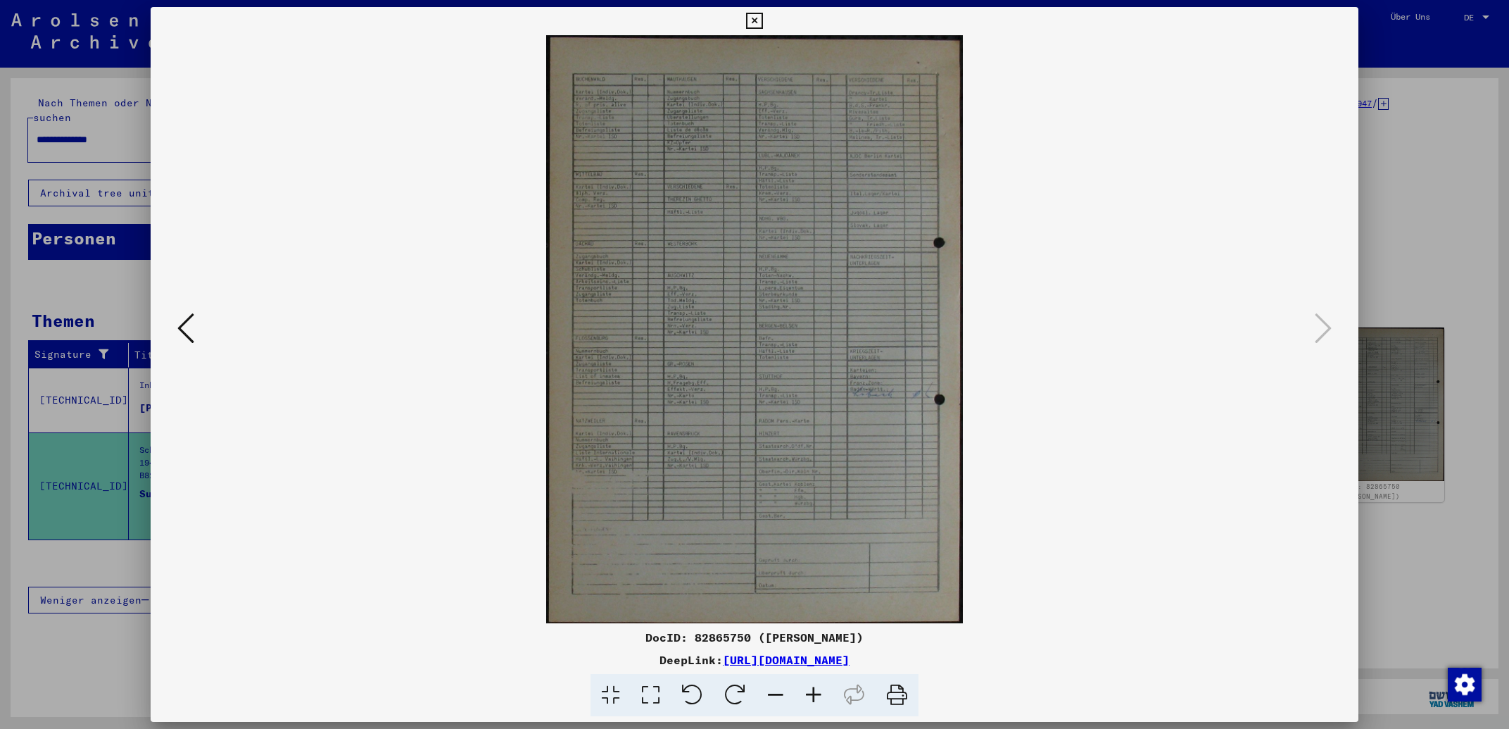
click at [187, 332] on icon at bounding box center [185, 328] width 17 height 34
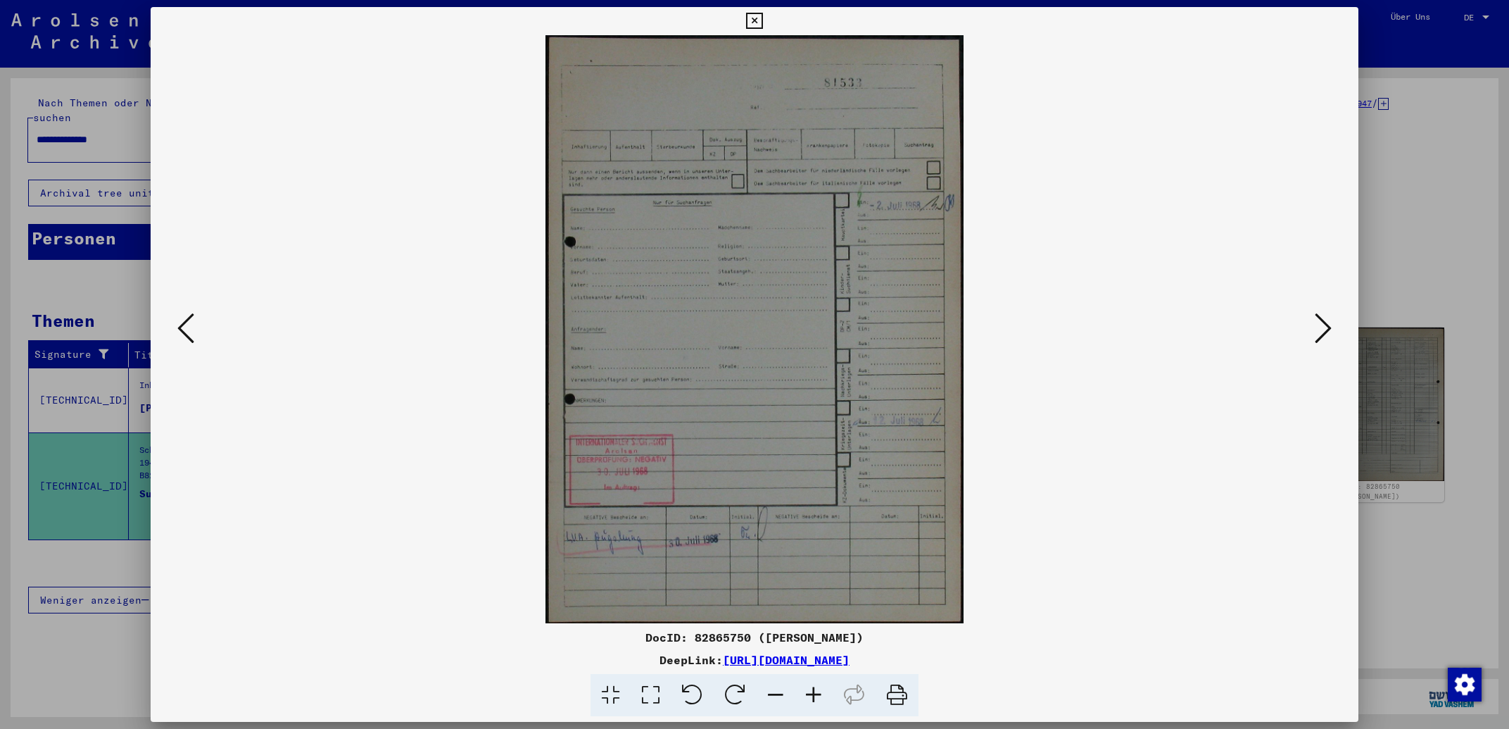
click at [187, 332] on icon at bounding box center [185, 328] width 17 height 34
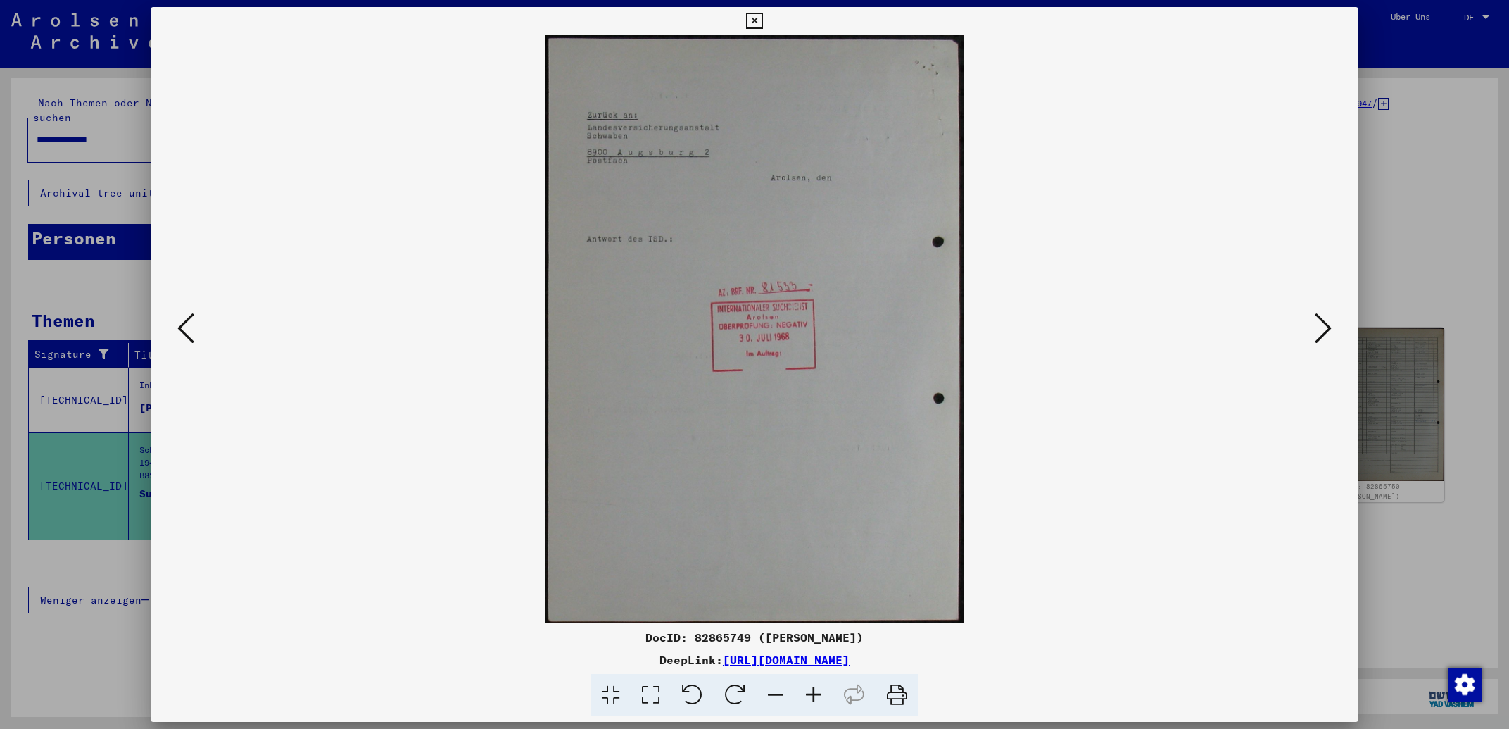
click at [187, 332] on icon at bounding box center [185, 328] width 17 height 34
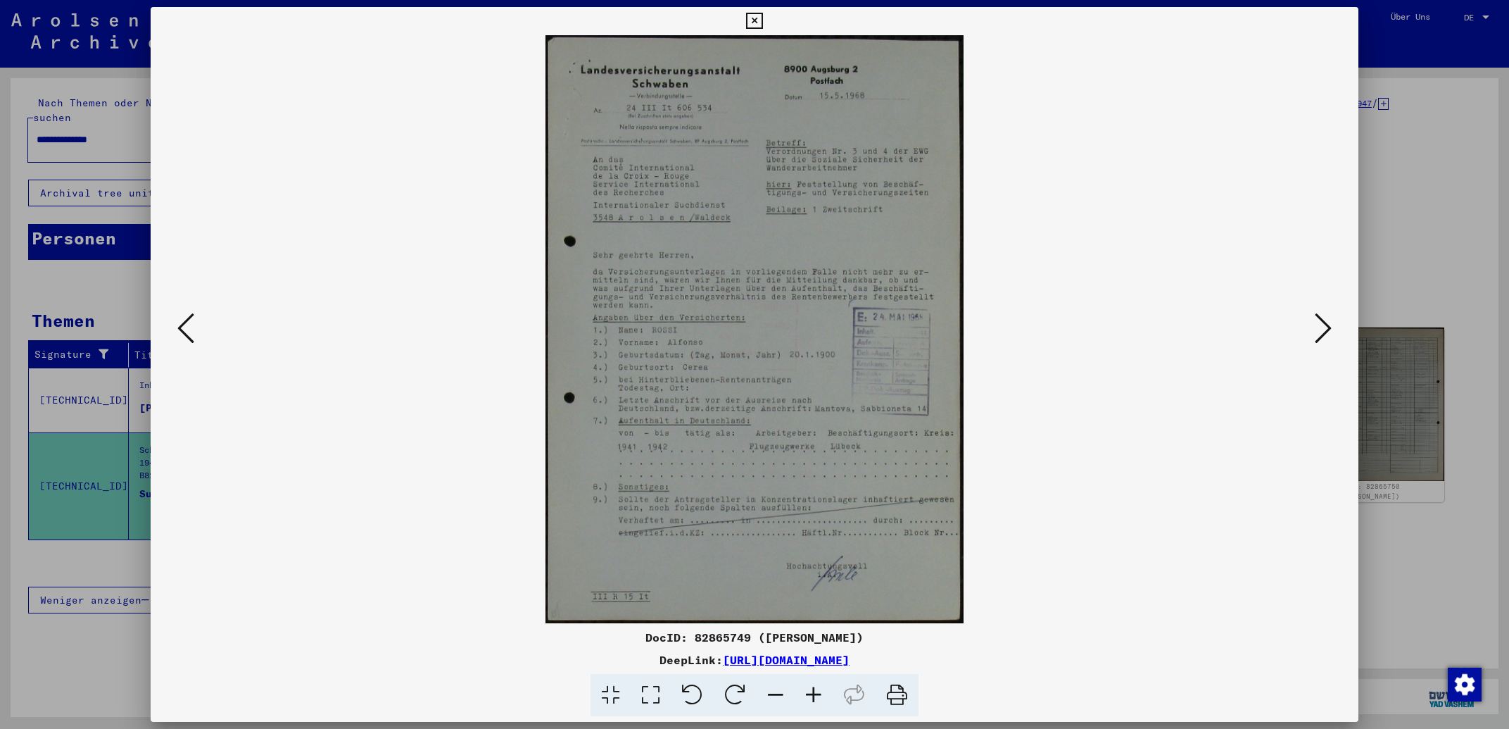
click at [187, 332] on icon at bounding box center [185, 328] width 17 height 34
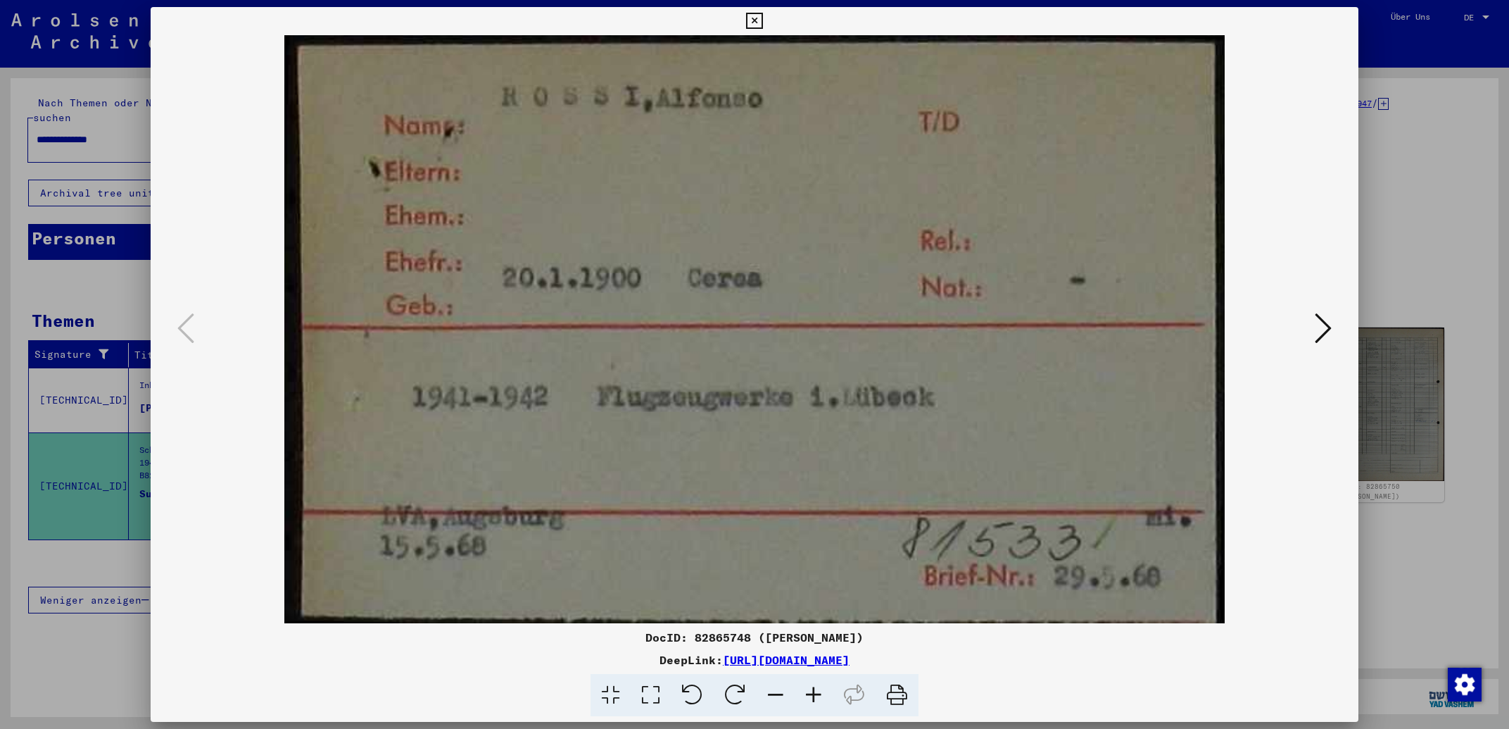
click at [762, 26] on icon at bounding box center [754, 21] width 16 height 17
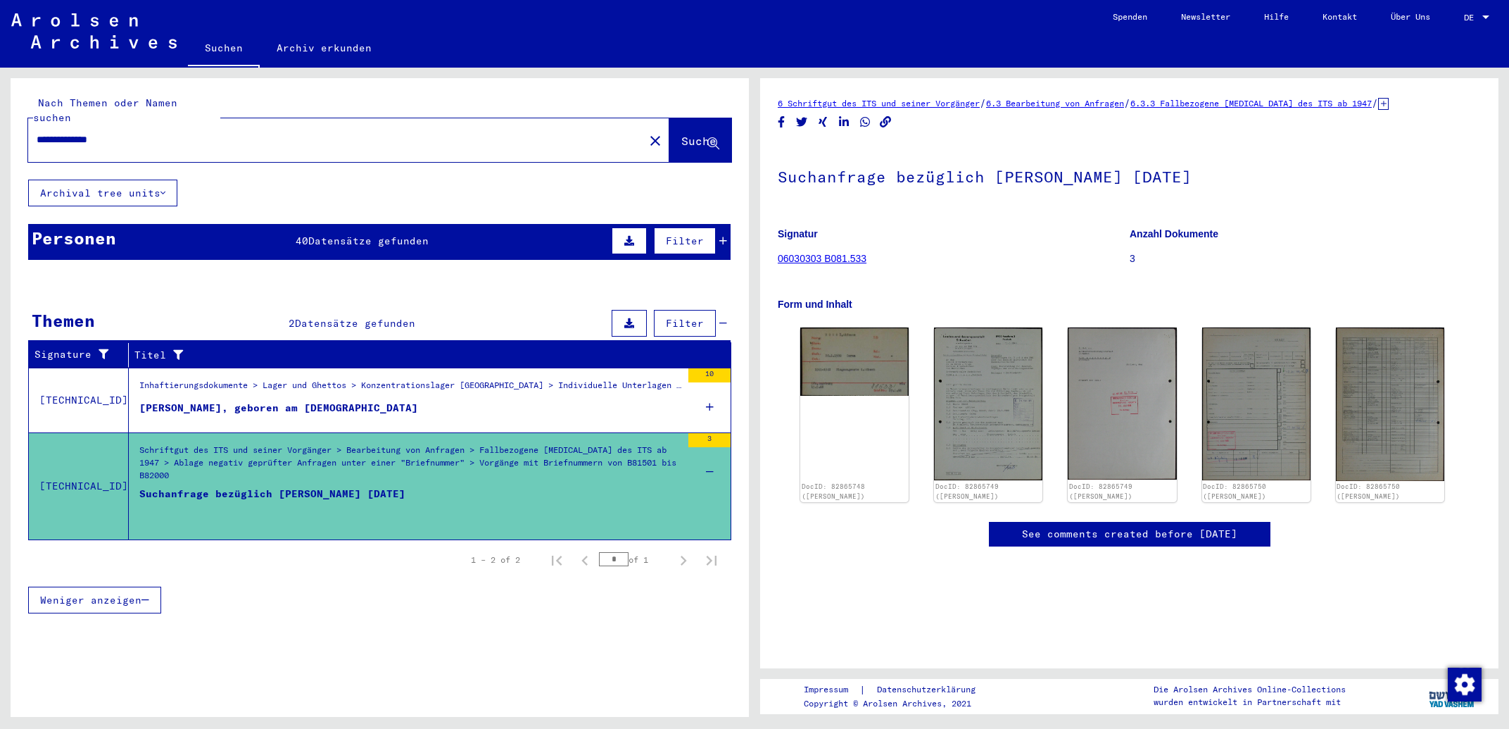
click at [489, 379] on div "Inhaftierungsdokumente > Lager und Ghettos > Konzentrationslager [GEOGRAPHIC_DA…" at bounding box center [410, 389] width 542 height 20
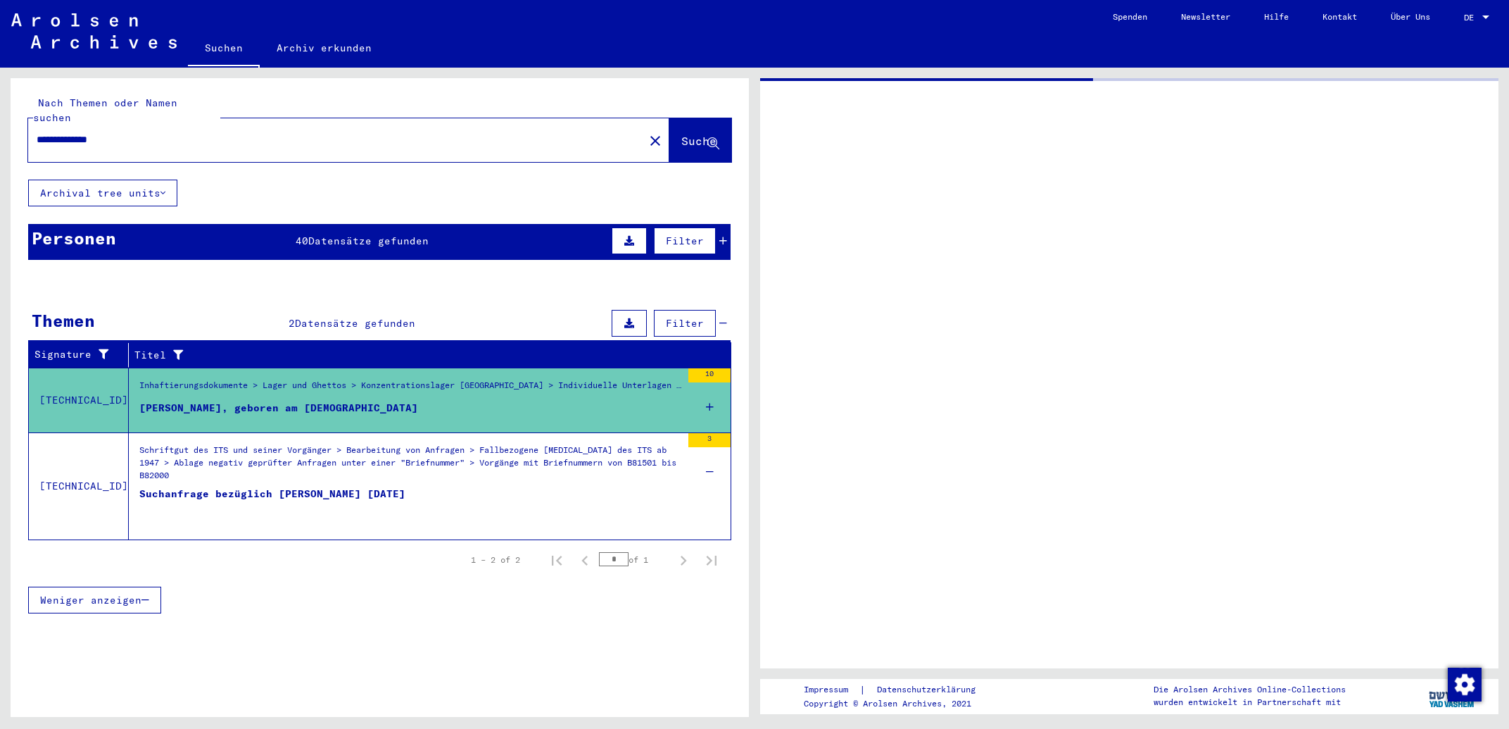
click at [726, 232] on div "Filter" at bounding box center [667, 241] width 119 height 34
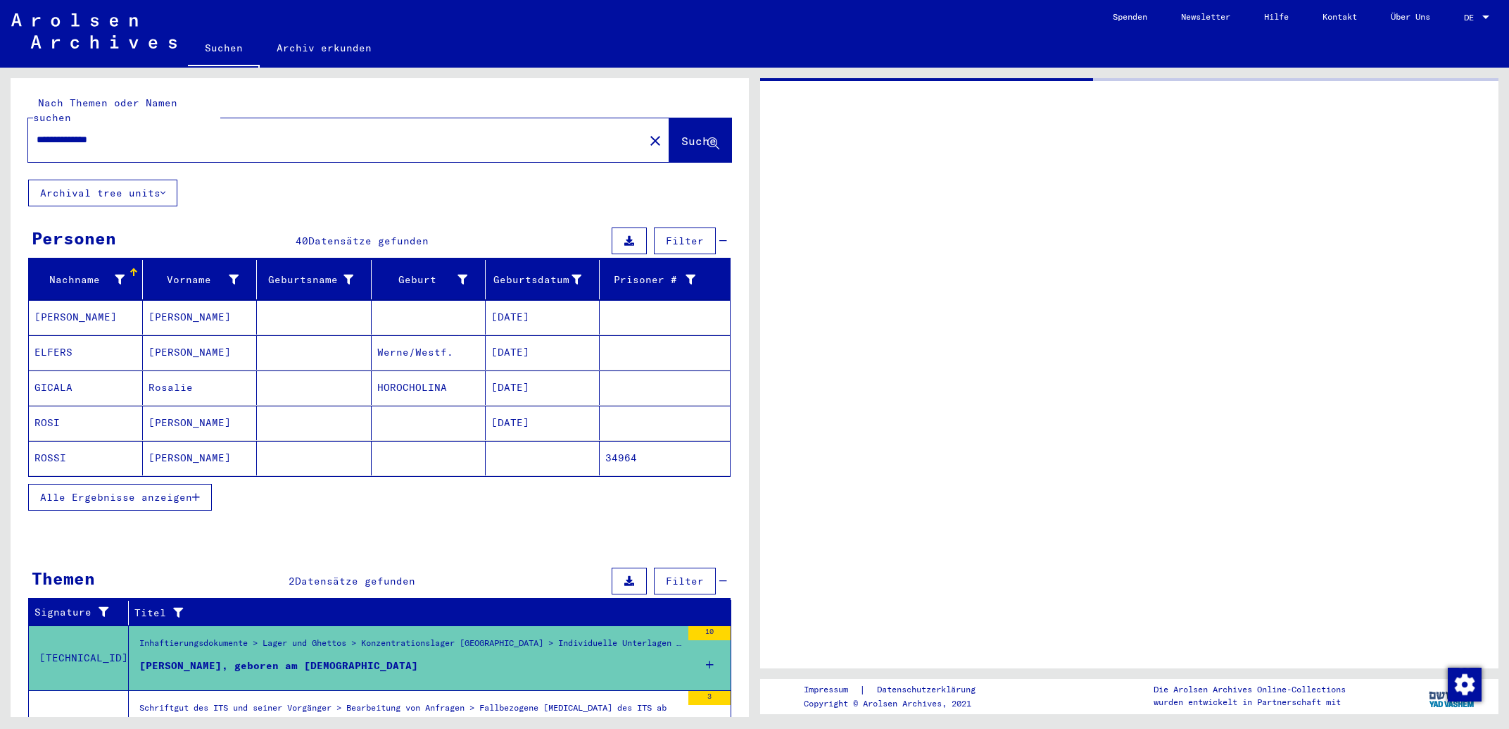
click at [191, 491] on span "Alle Ergebnisse anzeigen" at bounding box center [116, 497] width 152 height 13
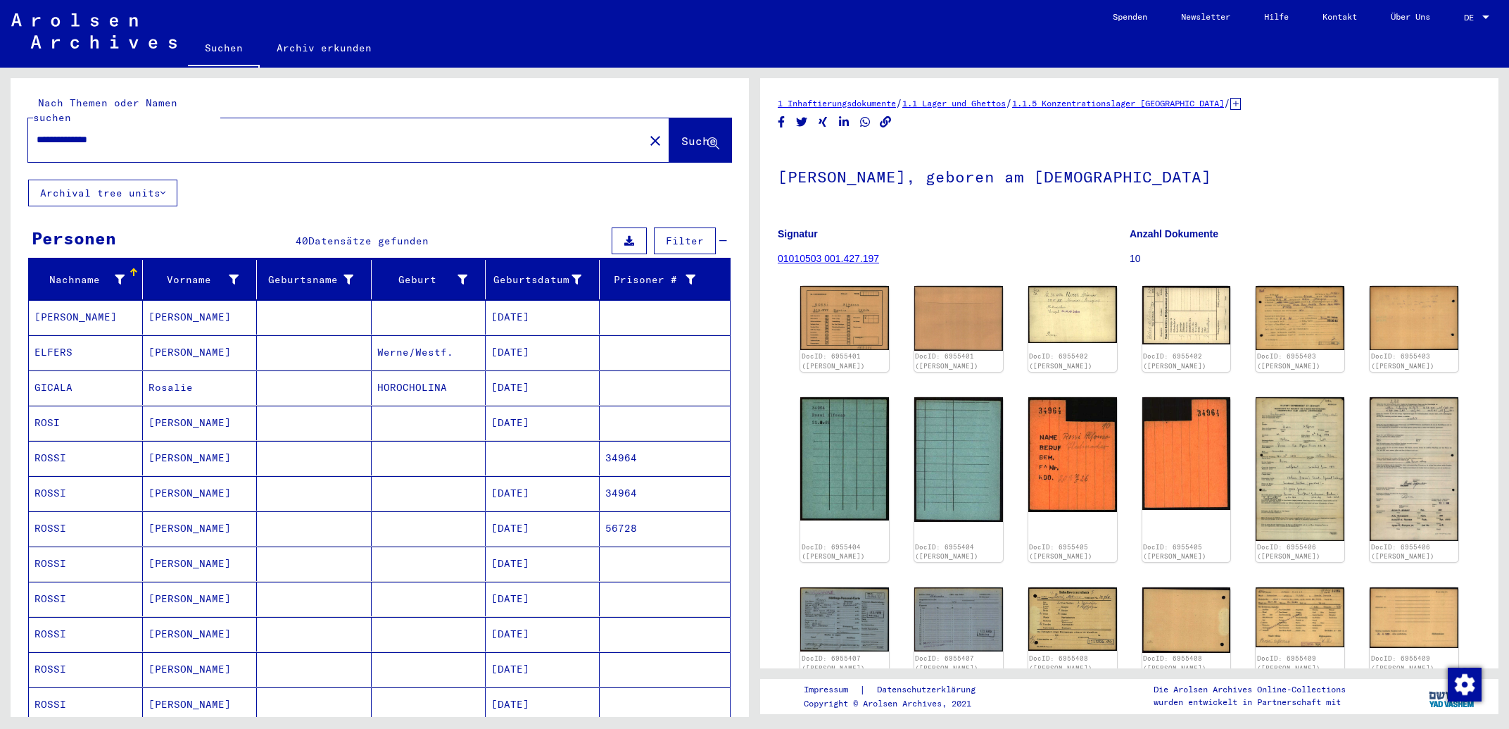
click at [667, 446] on mat-cell "34964" at bounding box center [665, 458] width 130 height 34
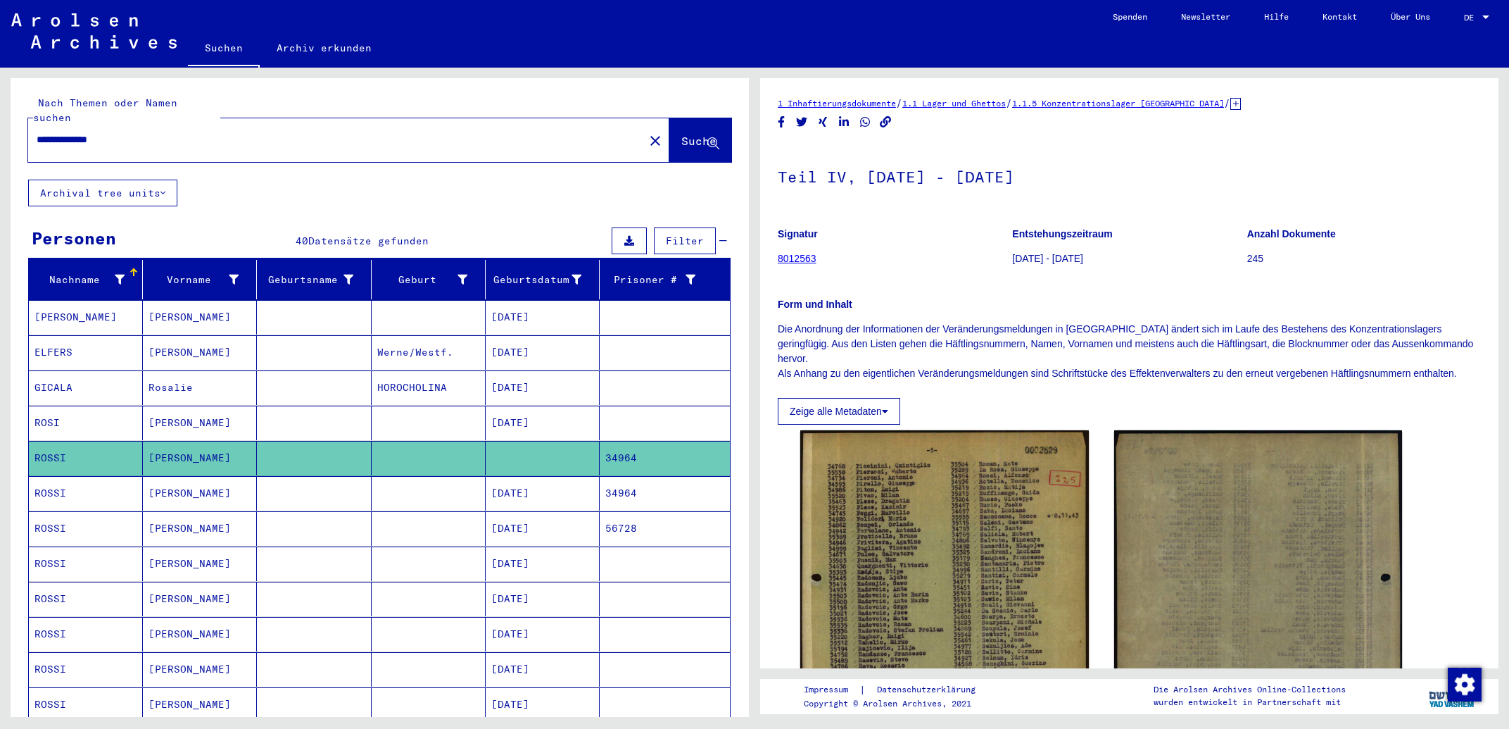
click at [643, 479] on mat-cell "34964" at bounding box center [665, 493] width 130 height 34
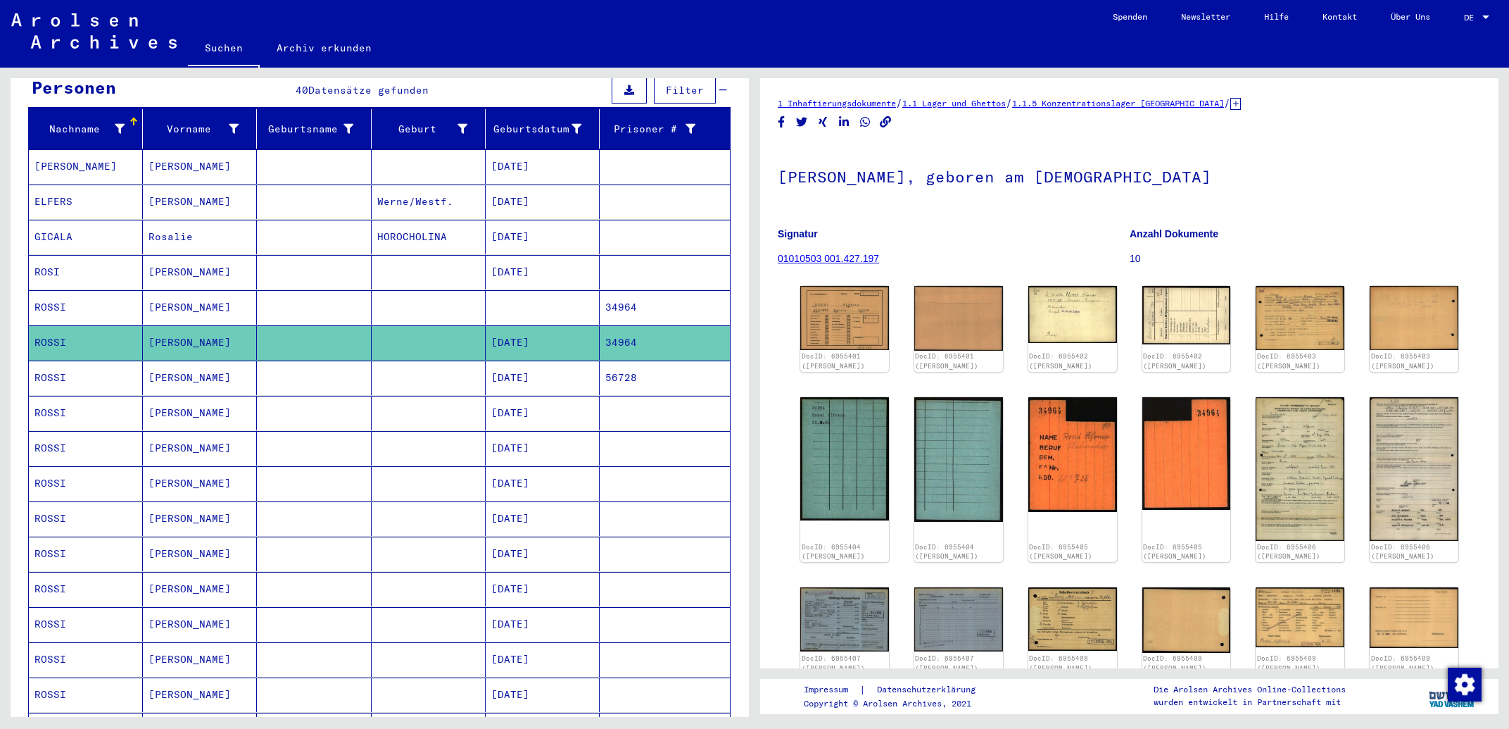
scroll to position [227, 0]
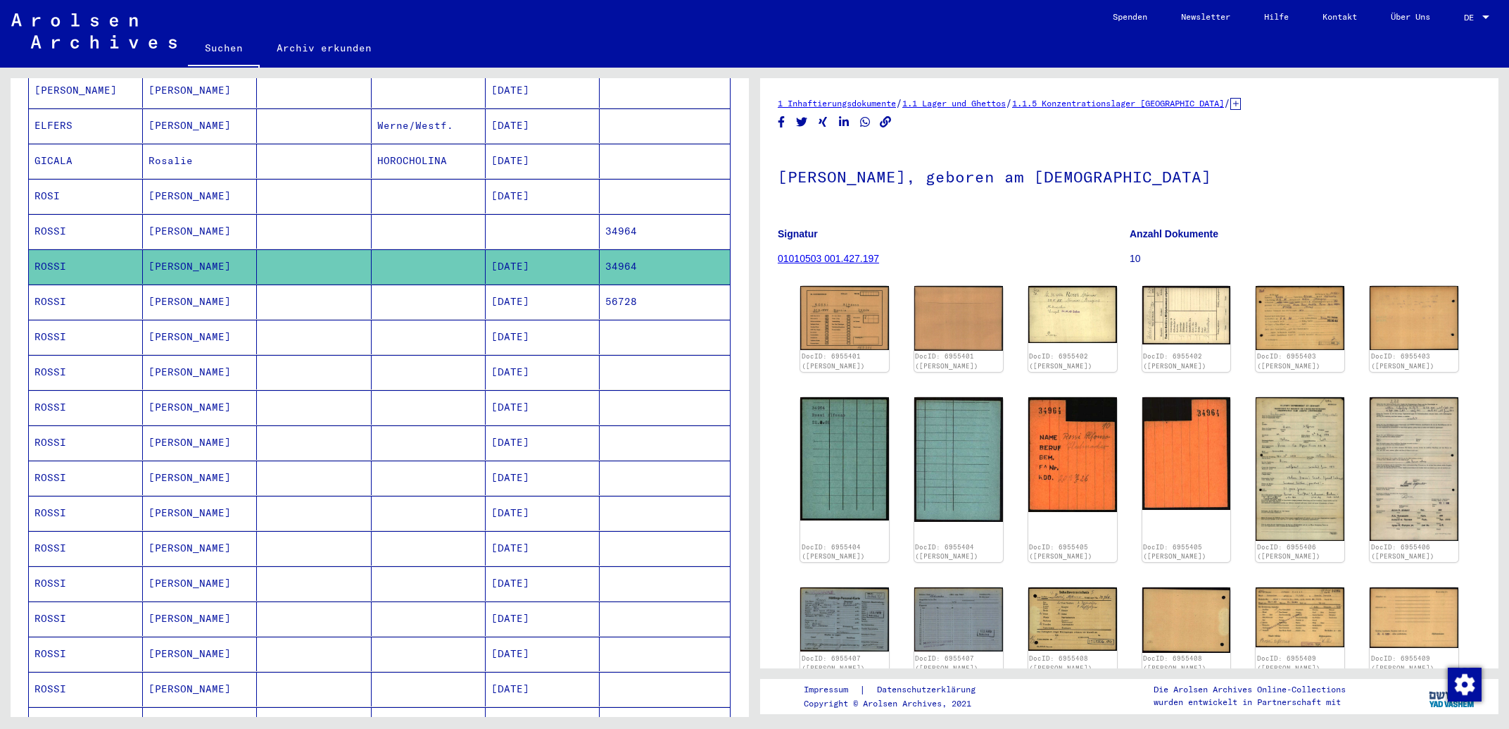
click at [534, 496] on mat-cell "[DATE]" at bounding box center [543, 513] width 114 height 34
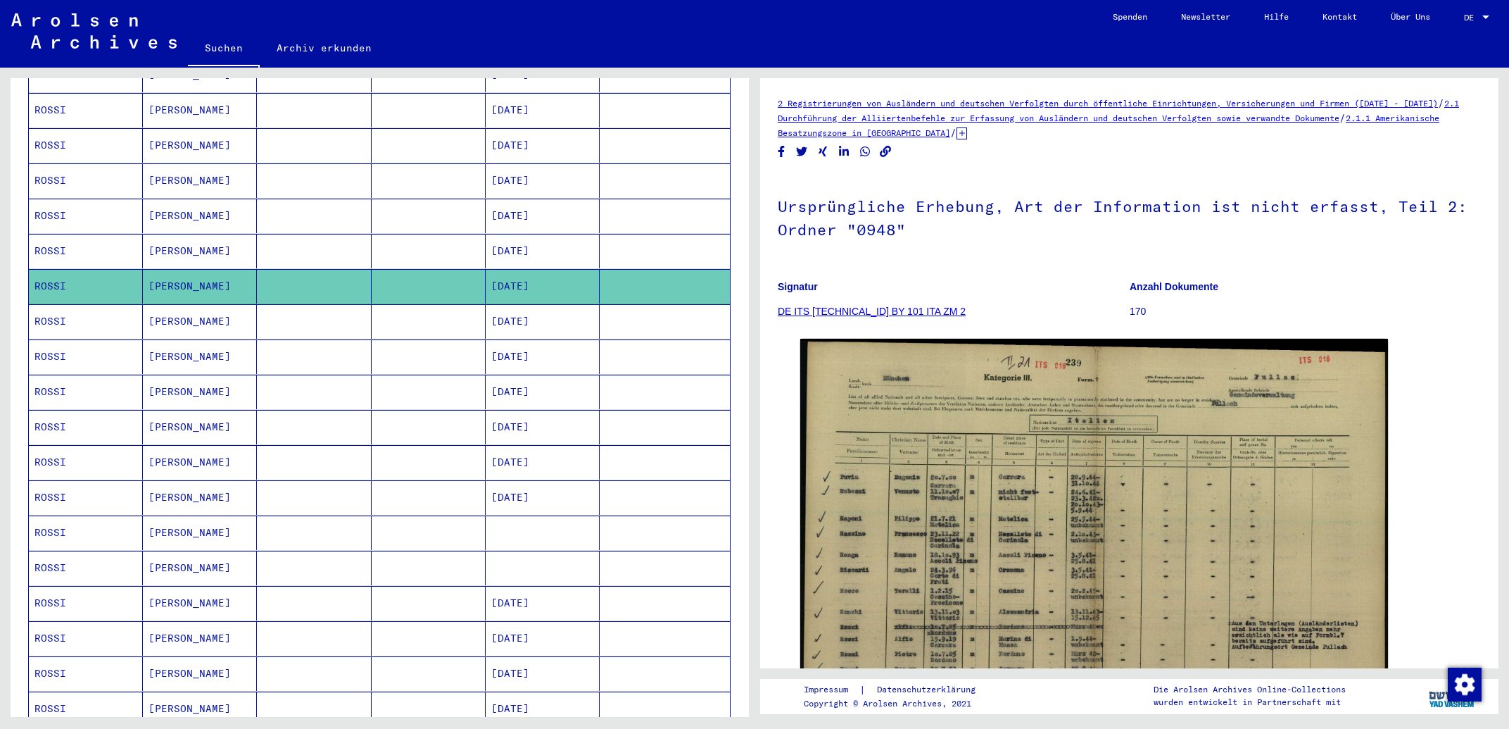
scroll to position [528, 0]
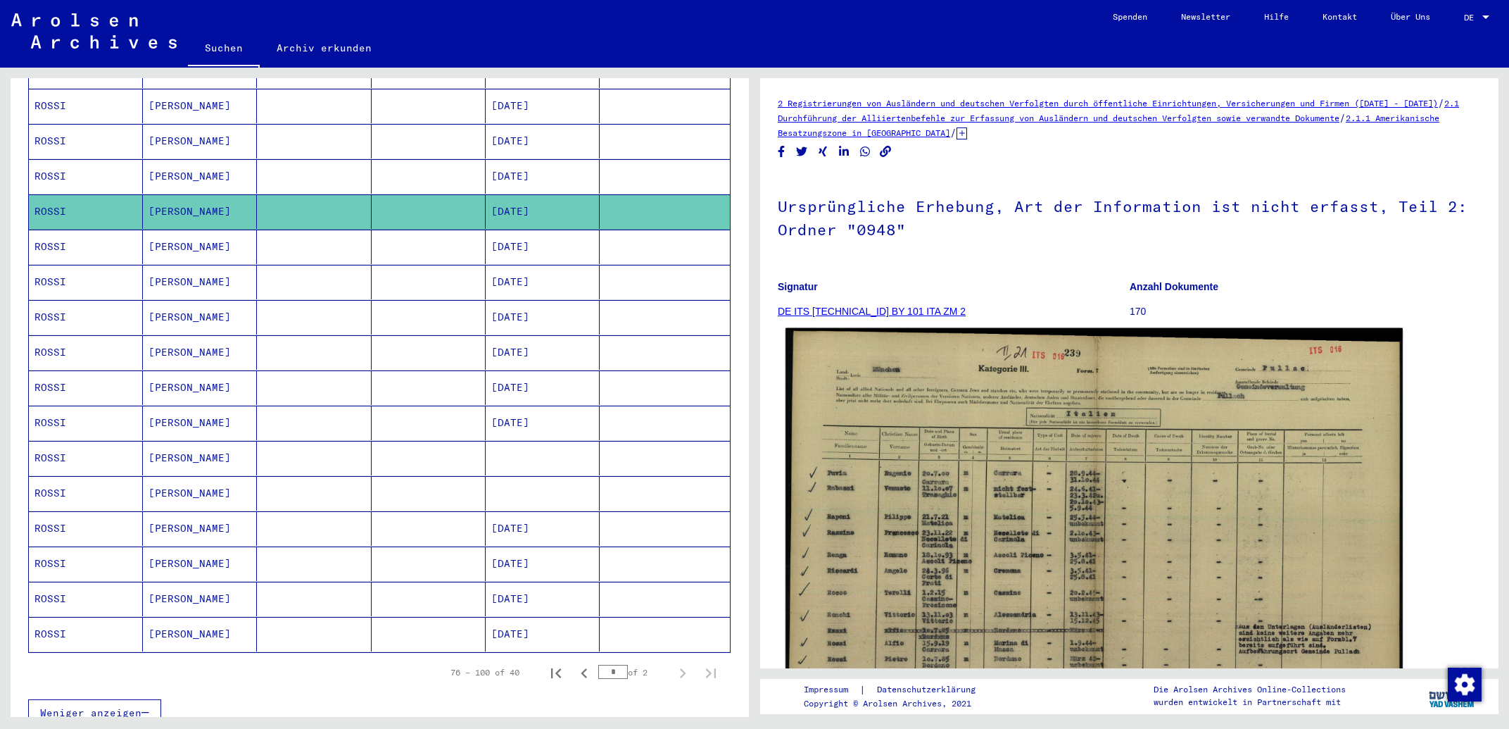
click at [928, 510] on img at bounding box center [1094, 548] width 617 height 441
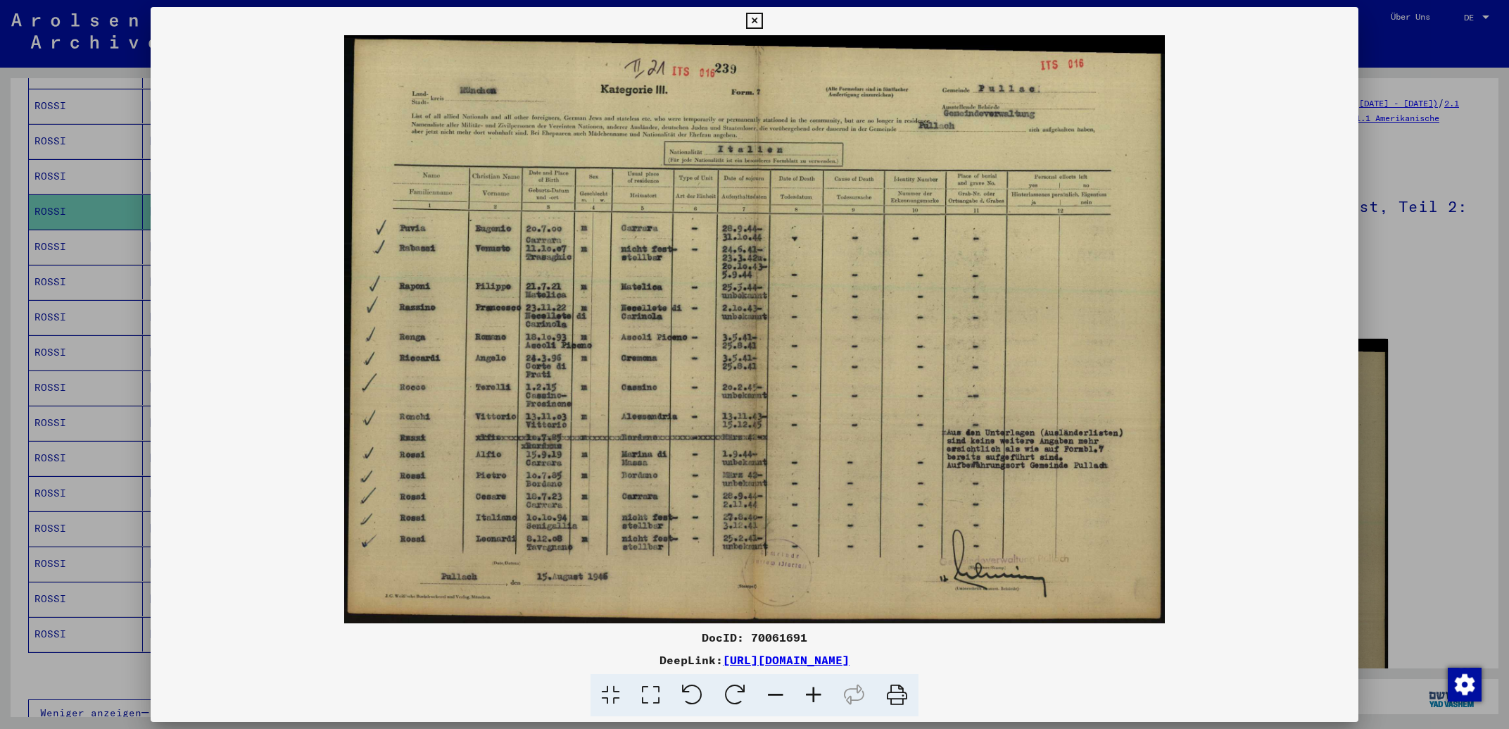
click at [762, 21] on icon at bounding box center [754, 21] width 16 height 17
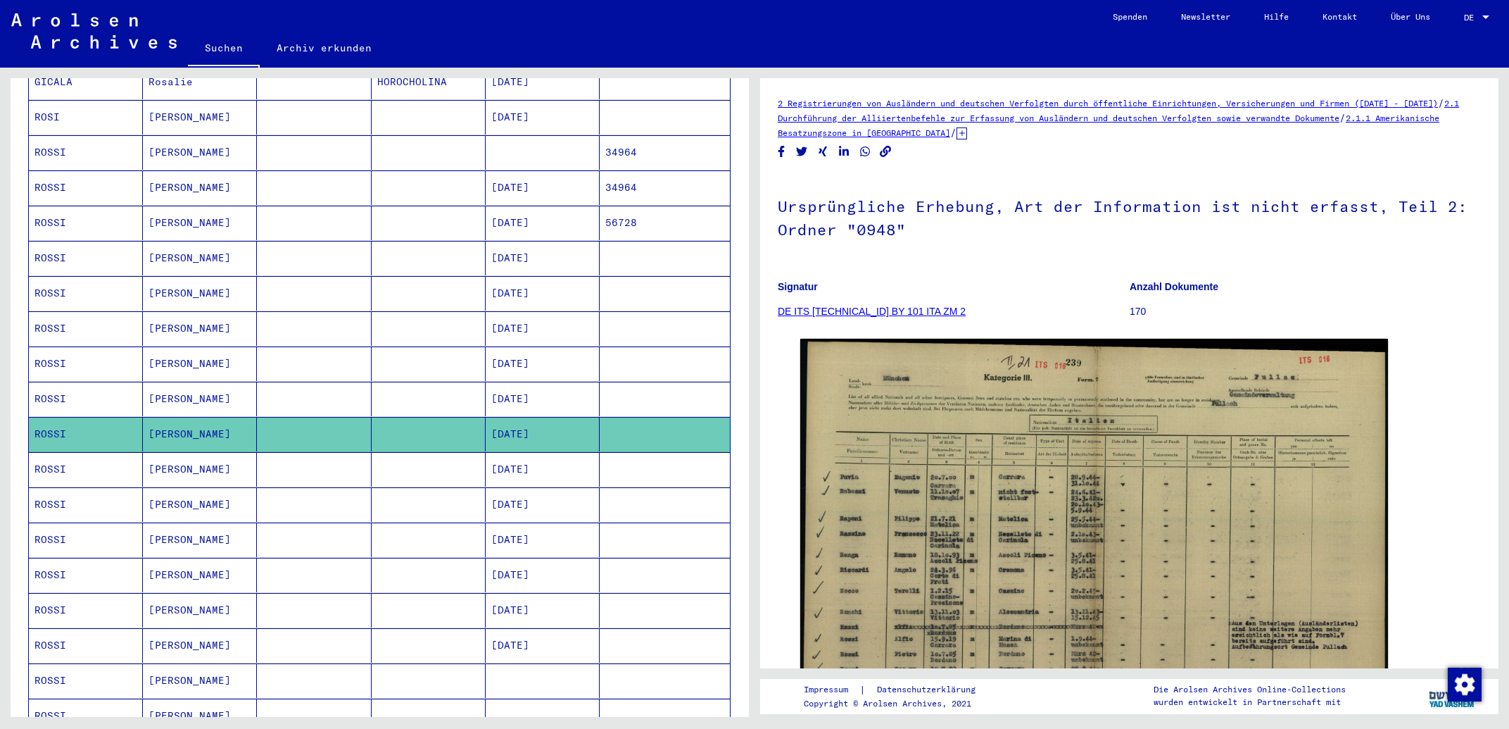
scroll to position [302, 0]
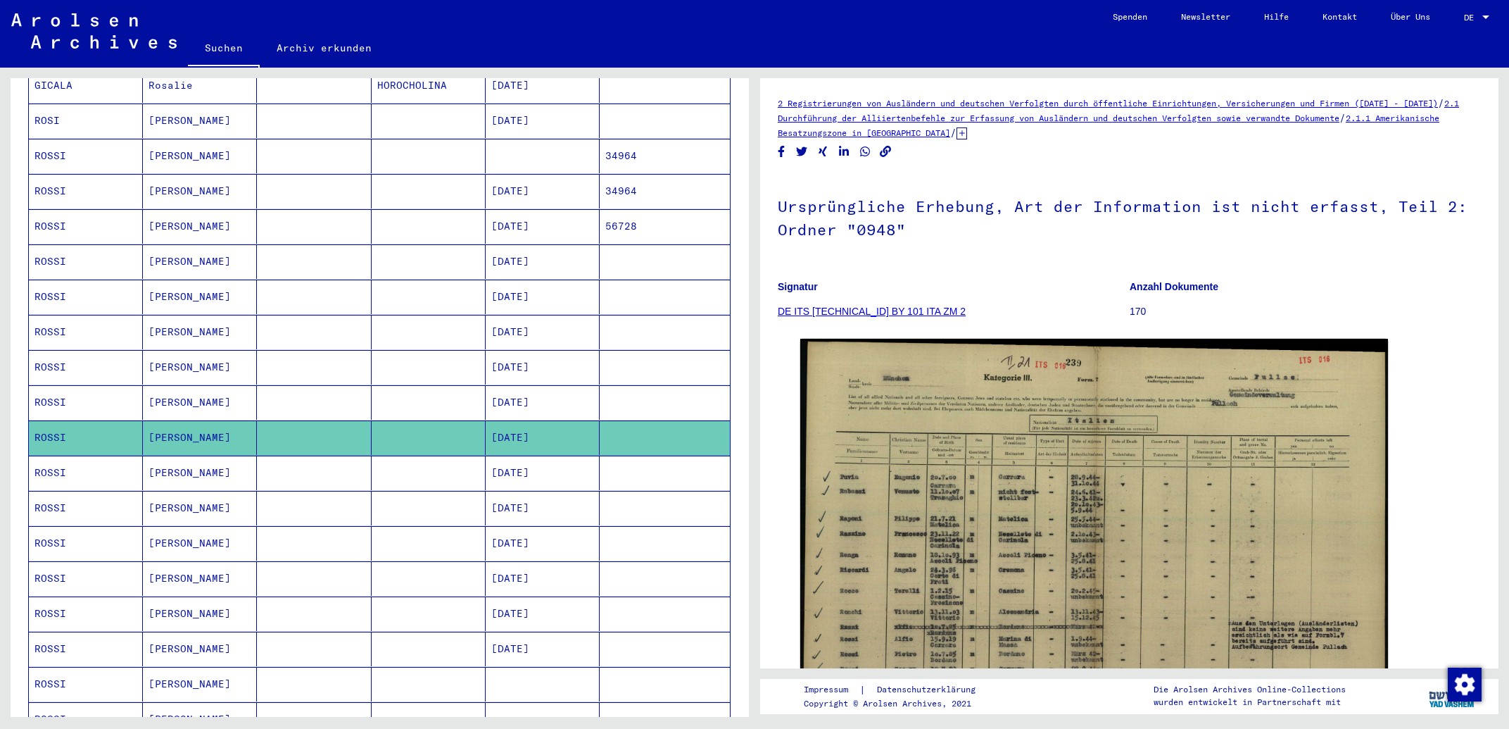
click at [543, 180] on mat-cell "[DATE]" at bounding box center [543, 191] width 114 height 34
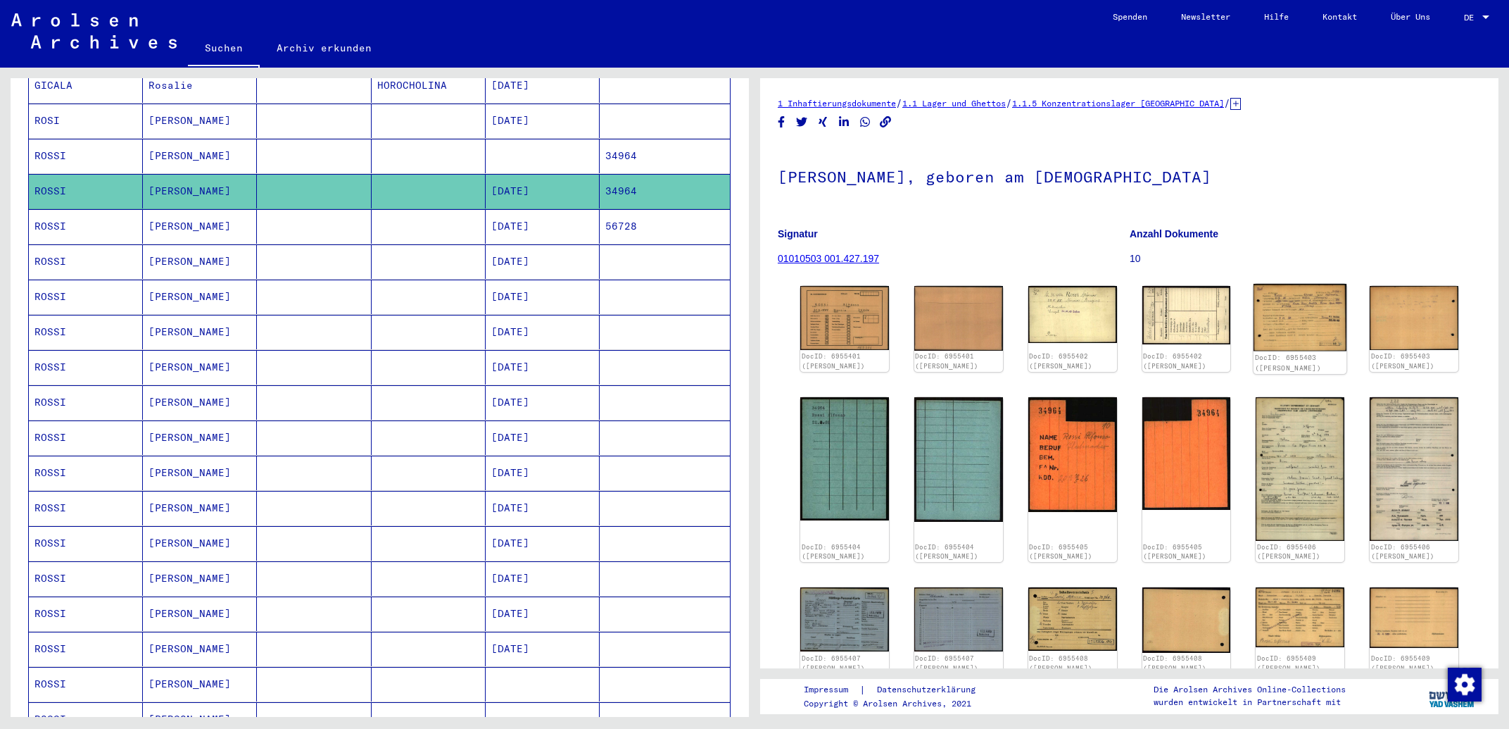
click at [1261, 318] on img at bounding box center [1300, 317] width 93 height 67
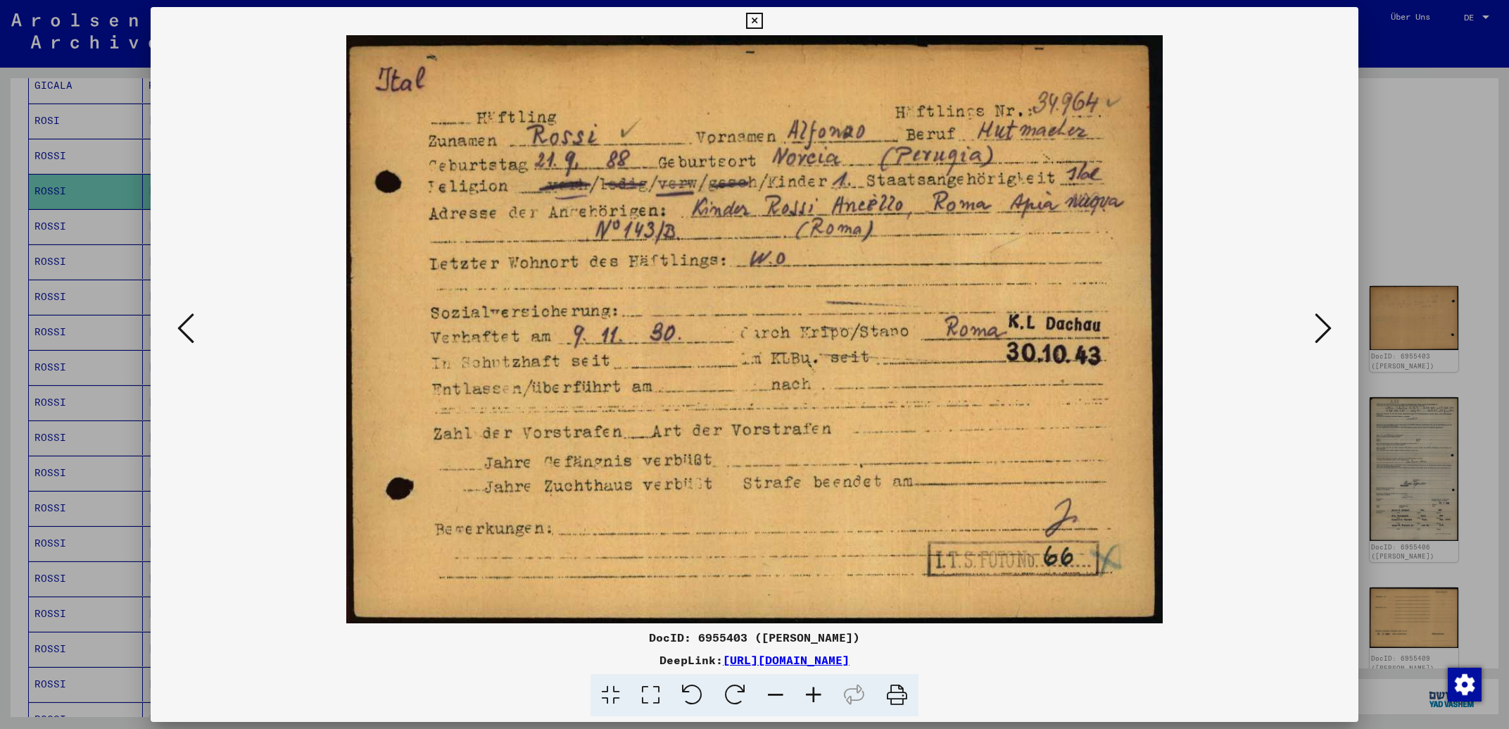
click at [1319, 341] on icon at bounding box center [1323, 328] width 17 height 34
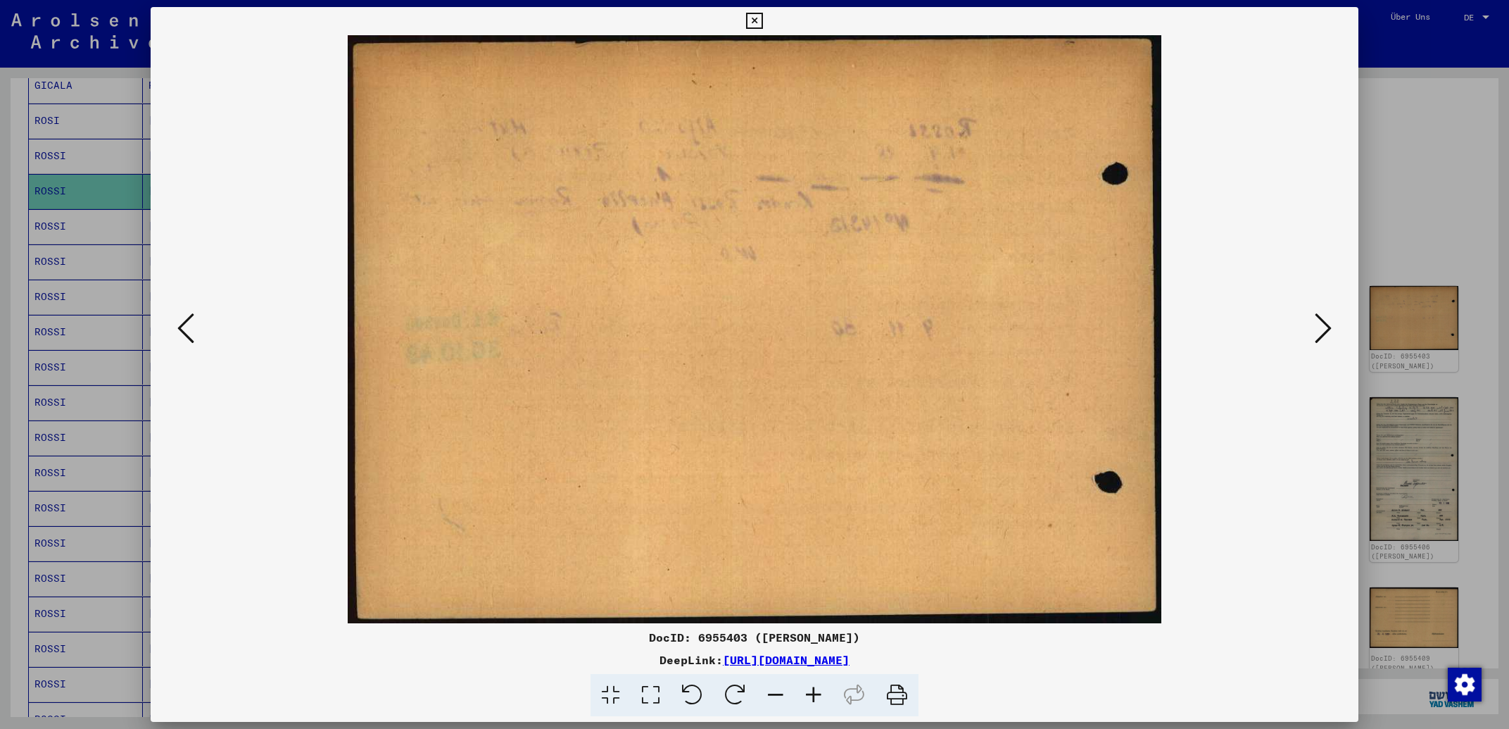
click at [1319, 341] on icon at bounding box center [1323, 328] width 17 height 34
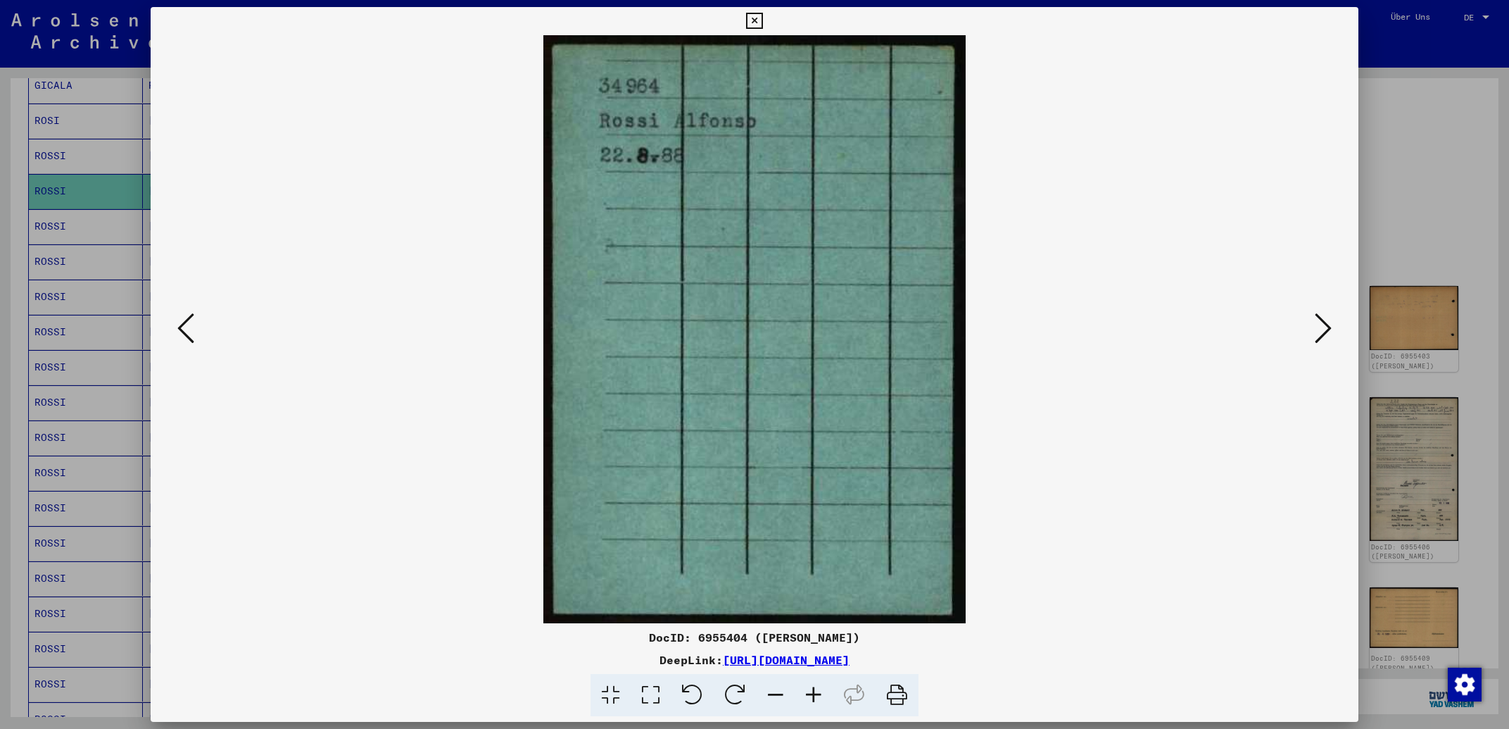
click at [1318, 342] on icon at bounding box center [1323, 328] width 17 height 34
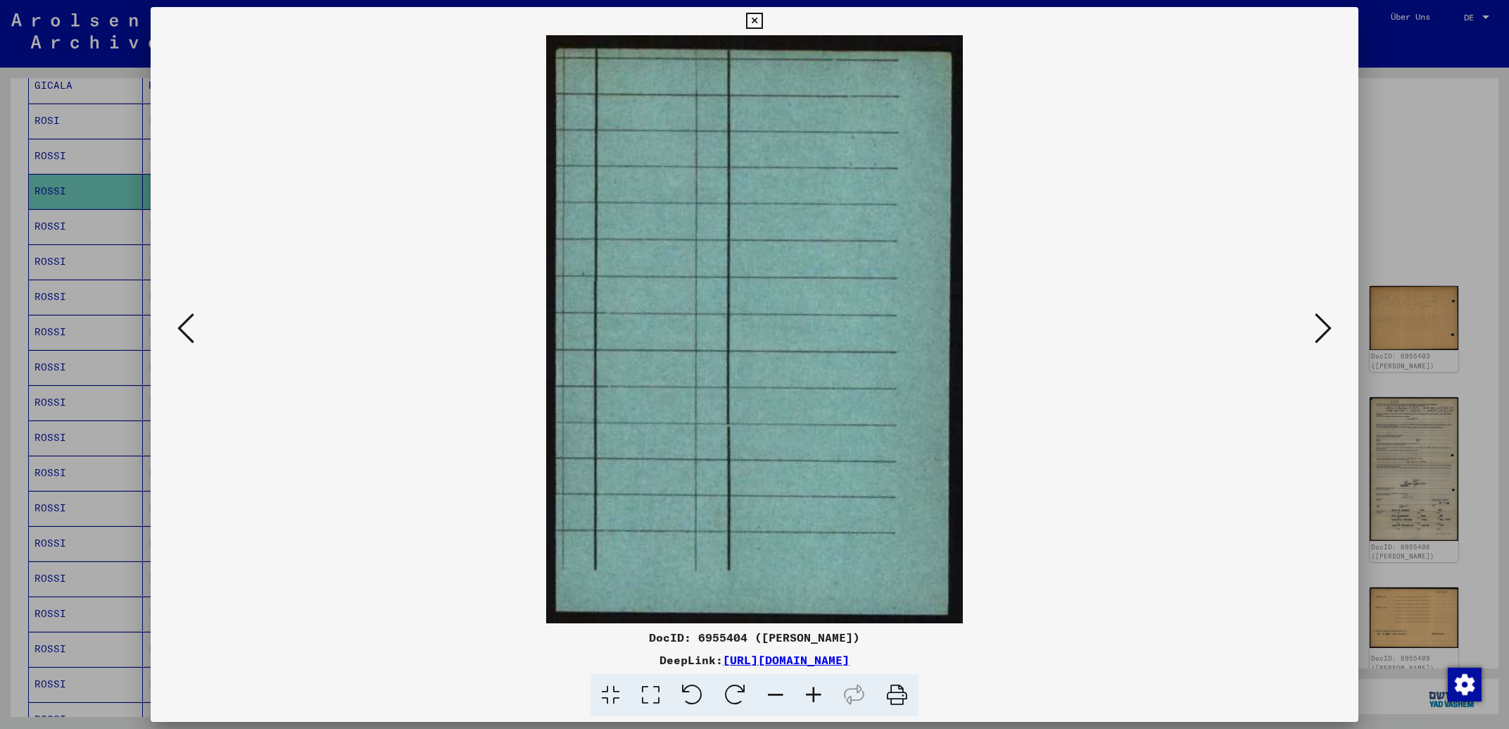
click at [1318, 342] on icon at bounding box center [1323, 328] width 17 height 34
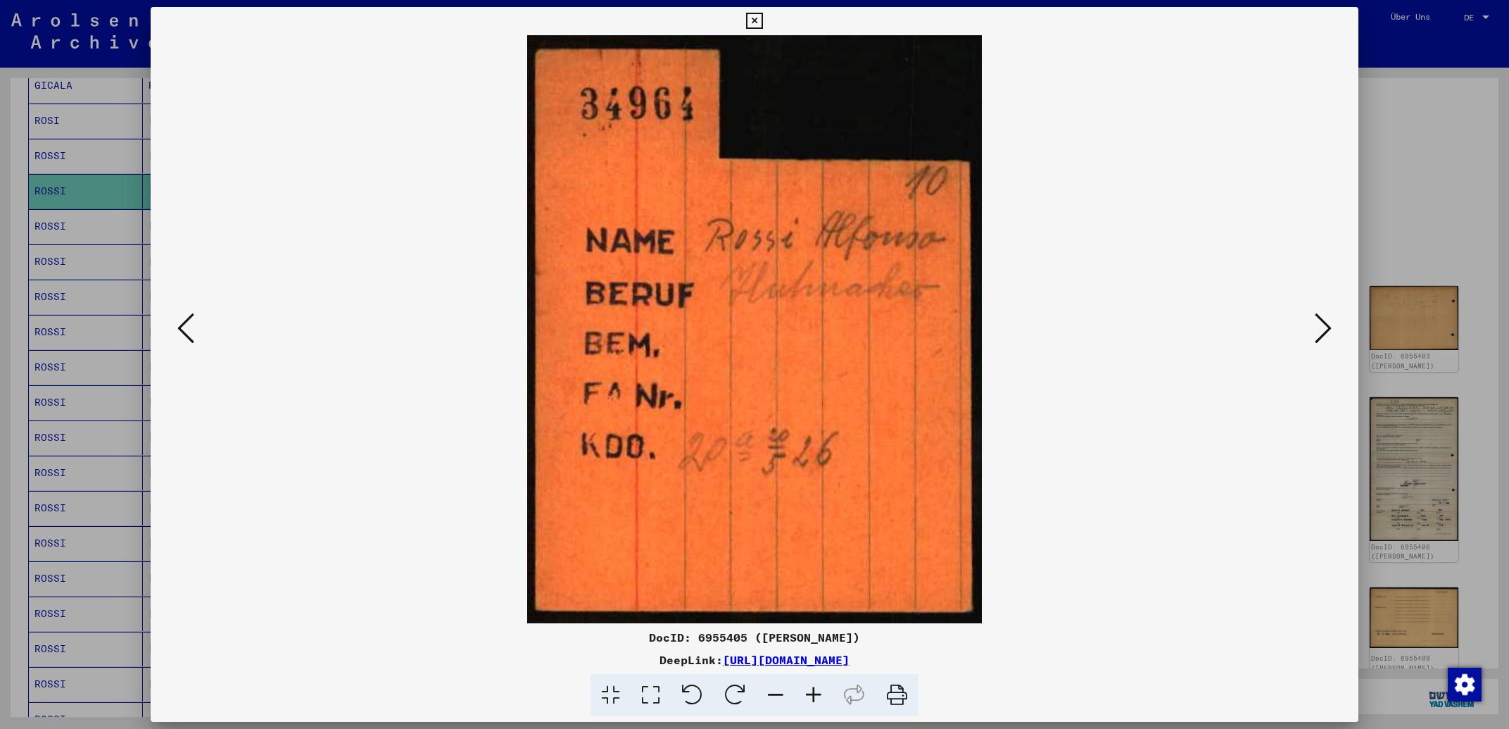
click at [1314, 345] on button at bounding box center [1323, 329] width 25 height 40
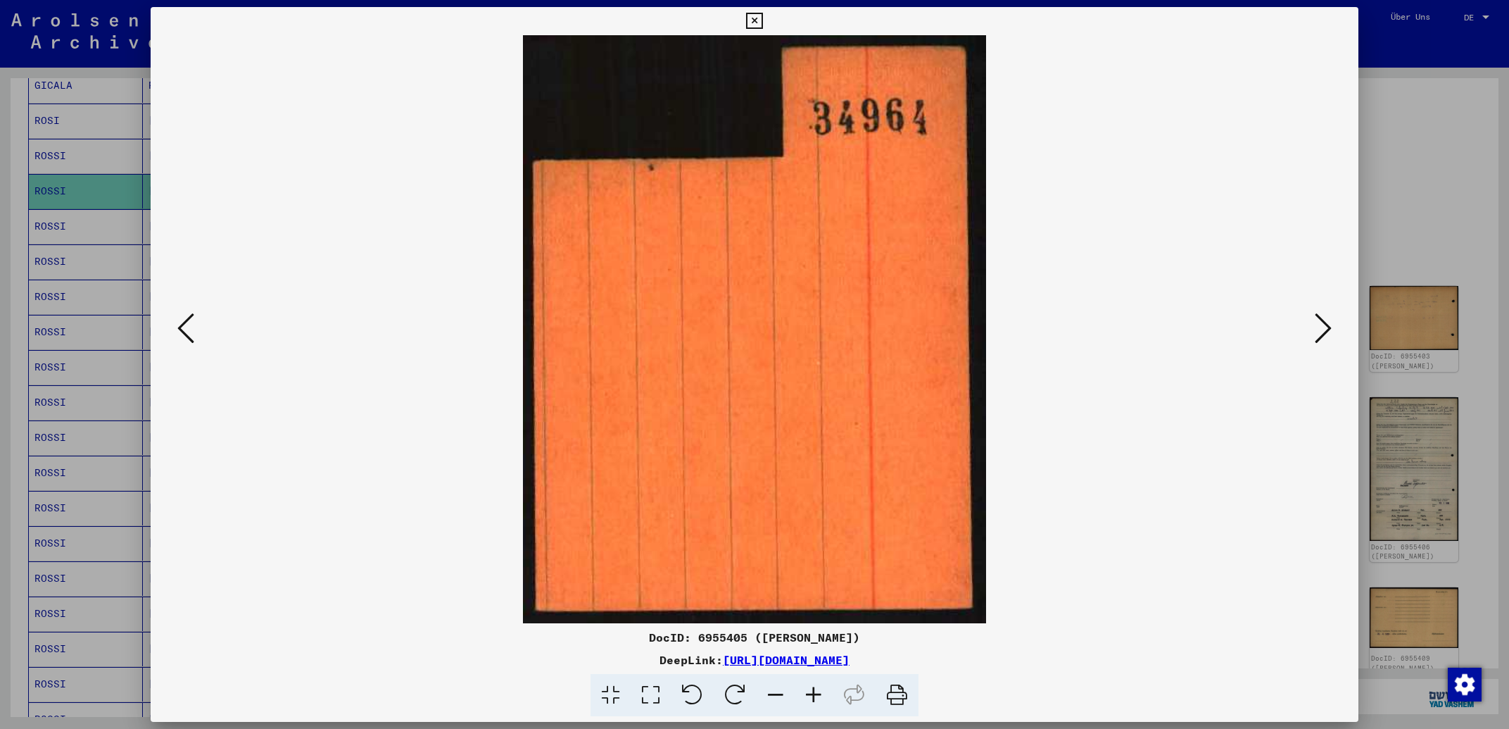
click at [1314, 345] on button at bounding box center [1323, 329] width 25 height 40
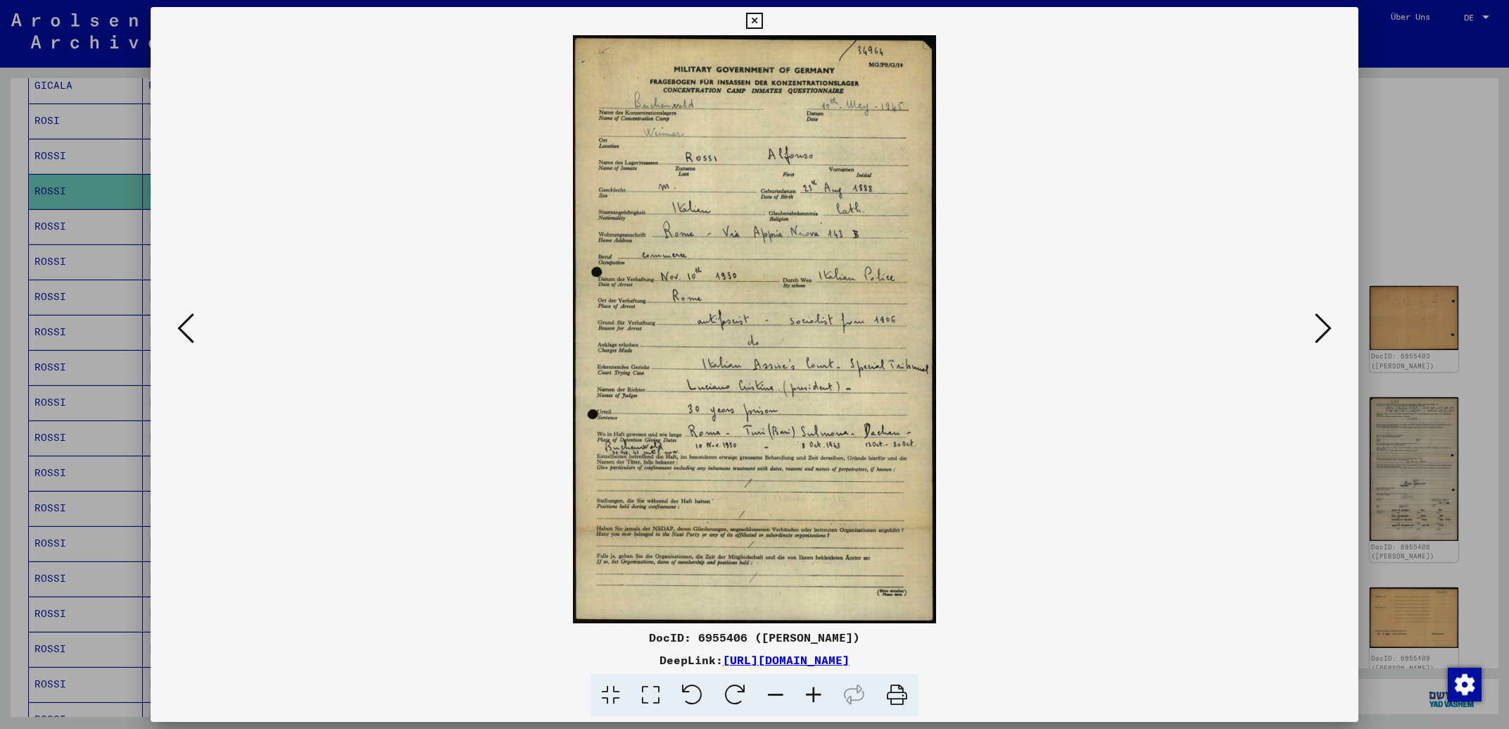
click at [1309, 334] on img at bounding box center [755, 329] width 1112 height 588
click at [1319, 334] on icon at bounding box center [1323, 328] width 17 height 34
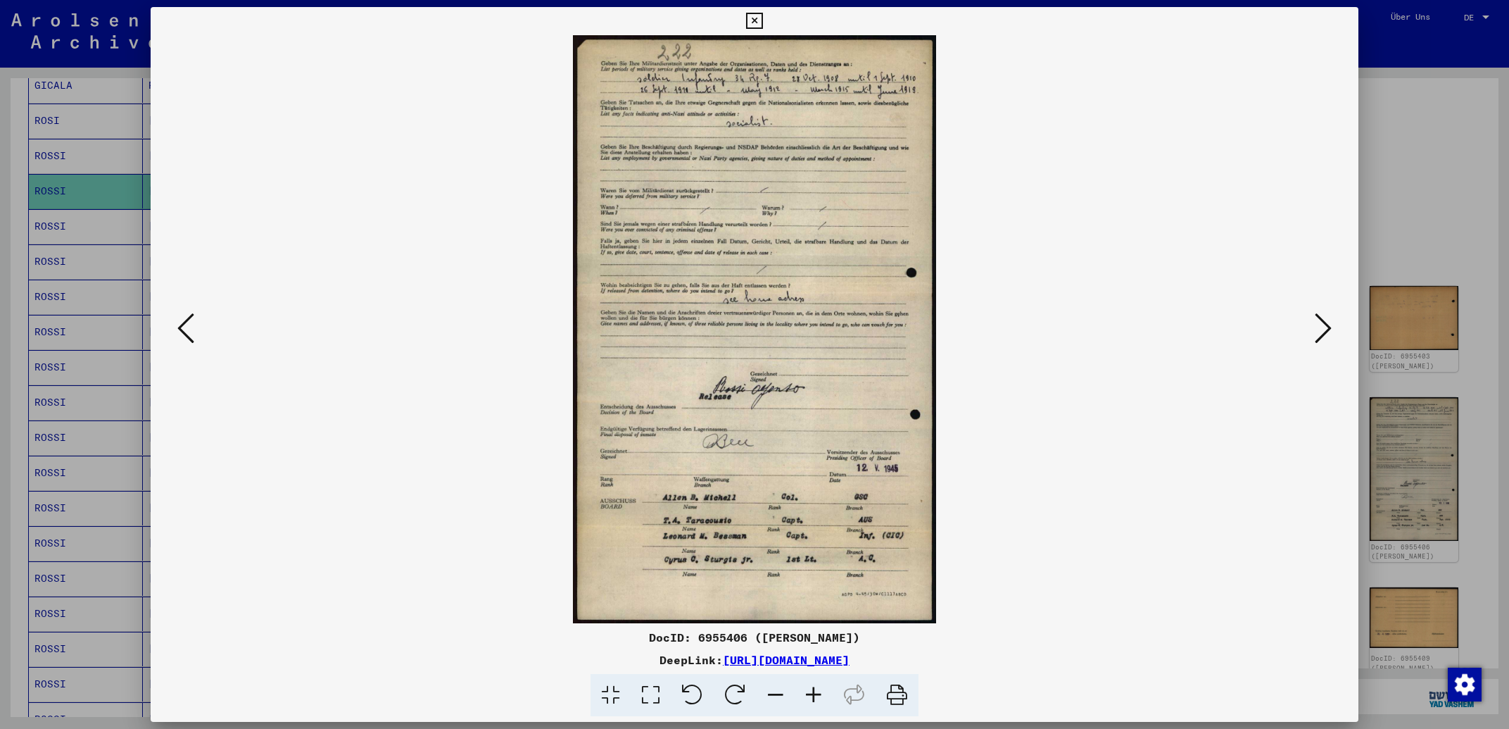
click at [176, 328] on button at bounding box center [185, 329] width 25 height 40
